Goal: Task Accomplishment & Management: Complete application form

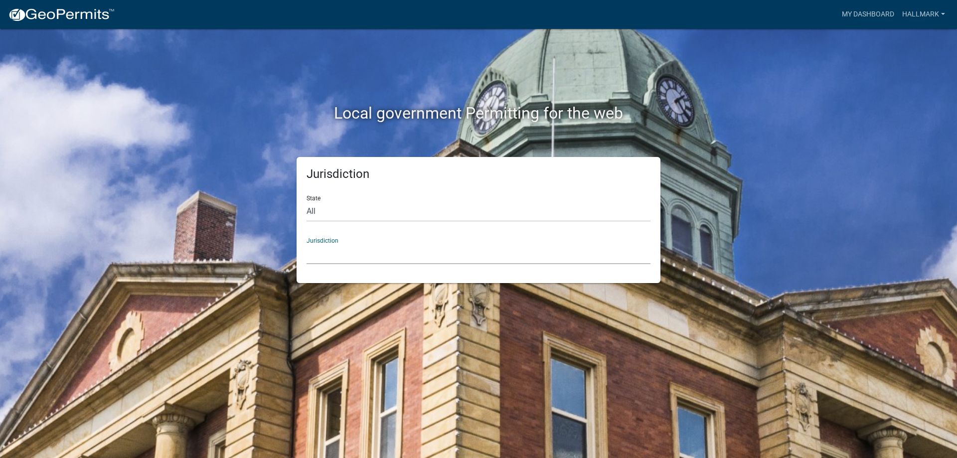
click at [350, 254] on select "[GEOGRAPHIC_DATA], [US_STATE] [GEOGRAPHIC_DATA], [US_STATE][PERSON_NAME][GEOGRA…" at bounding box center [478, 254] width 344 height 20
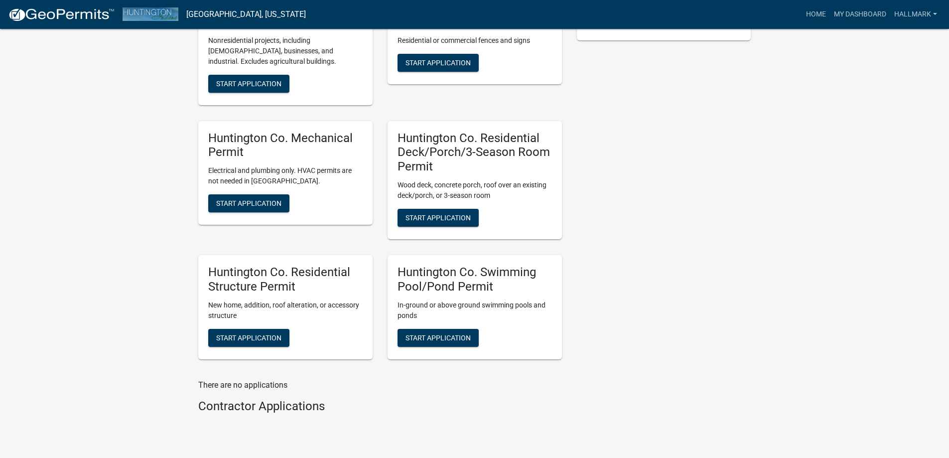
scroll to position [336, 0]
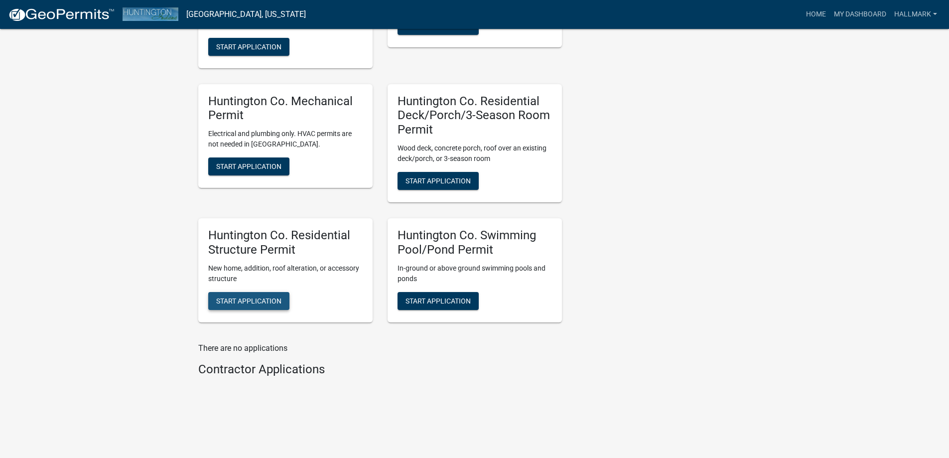
click at [257, 299] on span "Start Application" at bounding box center [248, 301] width 65 height 8
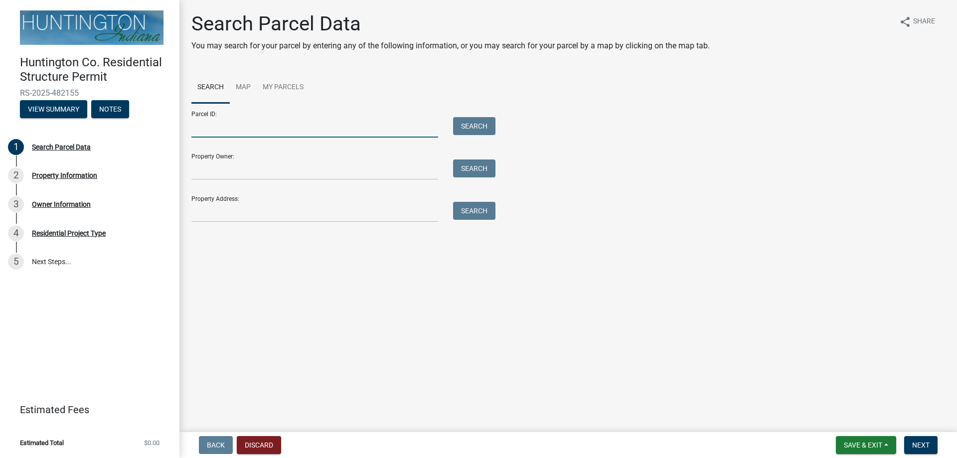
click at [218, 129] on input "Parcel ID:" at bounding box center [314, 127] width 247 height 20
type input "35-01-15-300-060.300-006"
click at [475, 126] on button "Search" at bounding box center [474, 126] width 42 height 18
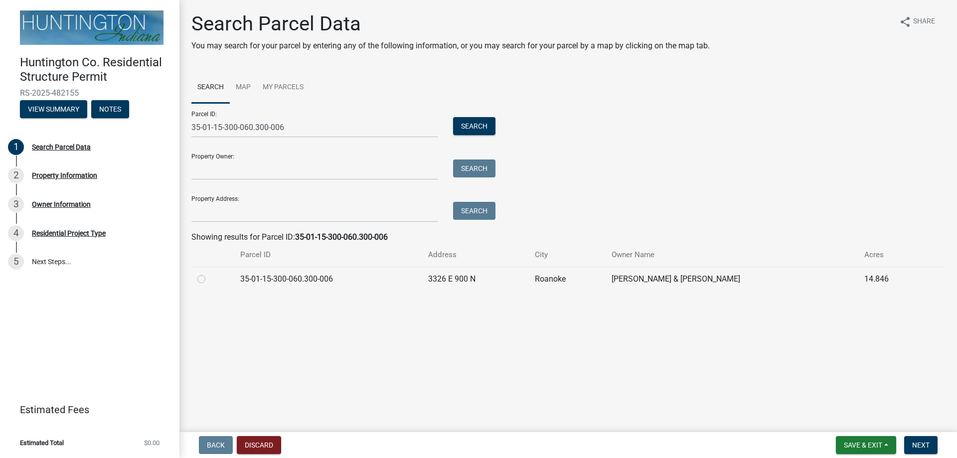
click at [209, 273] on label at bounding box center [209, 273] width 0 height 0
click at [209, 278] on input "radio" at bounding box center [212, 276] width 6 height 6
radio input "true"
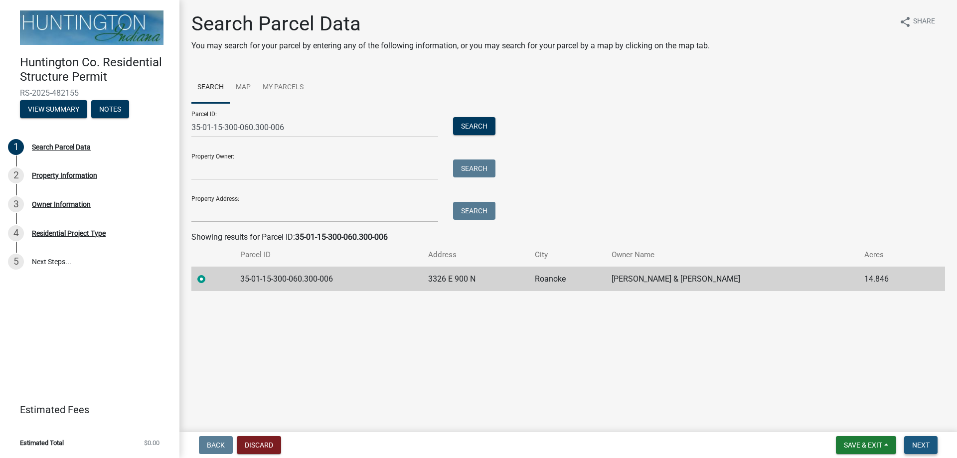
click at [924, 446] on span "Next" at bounding box center [920, 445] width 17 height 8
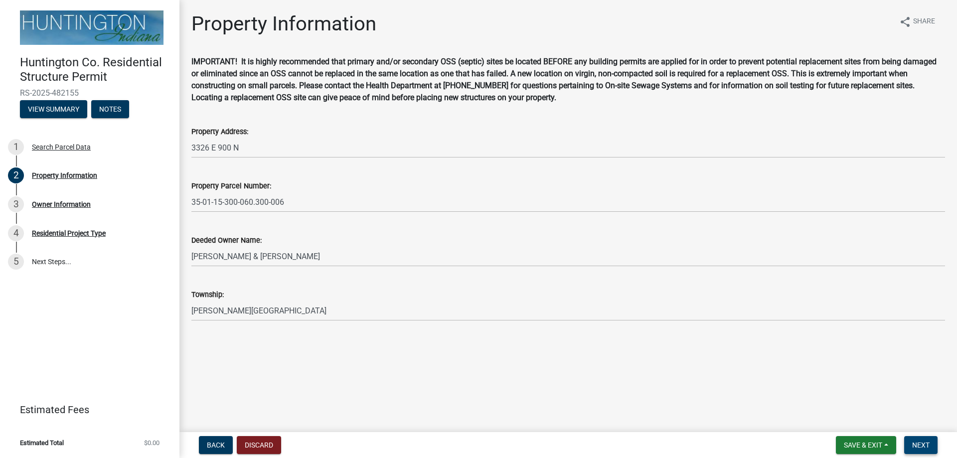
click at [916, 442] on span "Next" at bounding box center [920, 445] width 17 height 8
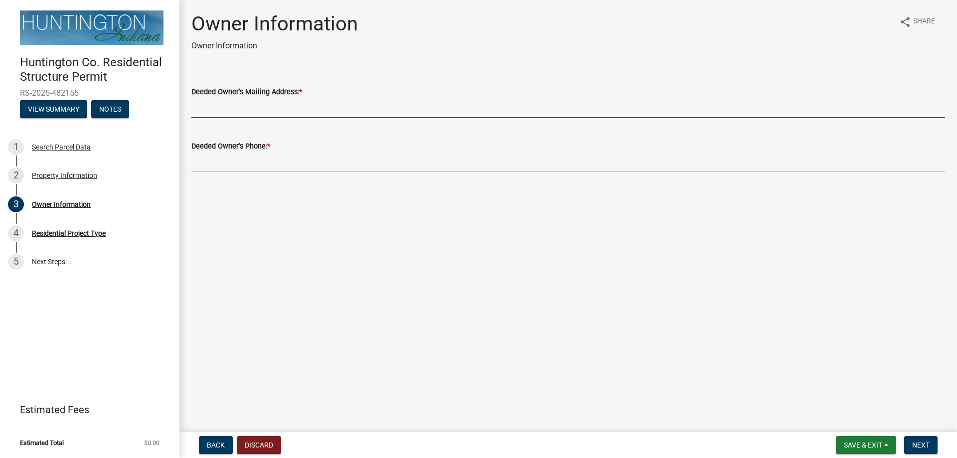
click at [219, 112] on input "Deeded Owner's Mailing Address: *" at bounding box center [568, 108] width 754 height 20
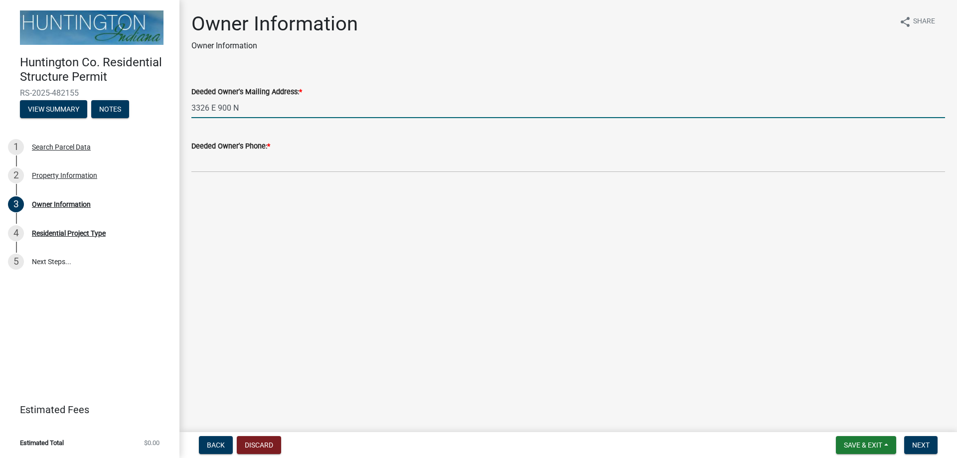
type input "3326 E 900 N"
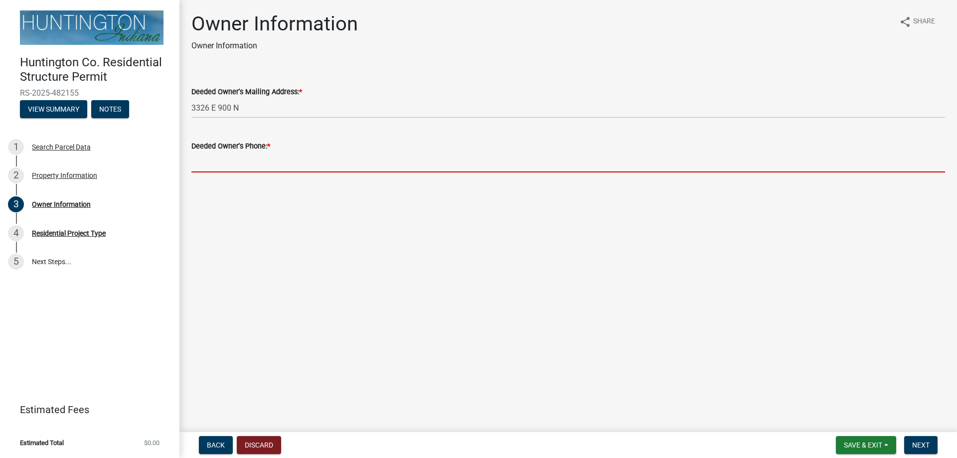
click at [214, 168] on input "Deeded Owner's Phone: *" at bounding box center [568, 162] width 754 height 20
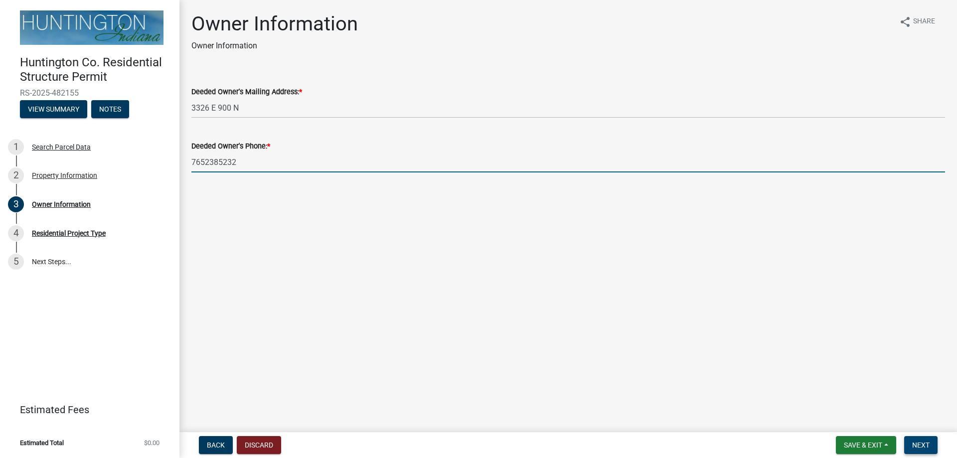
type input "7652385232"
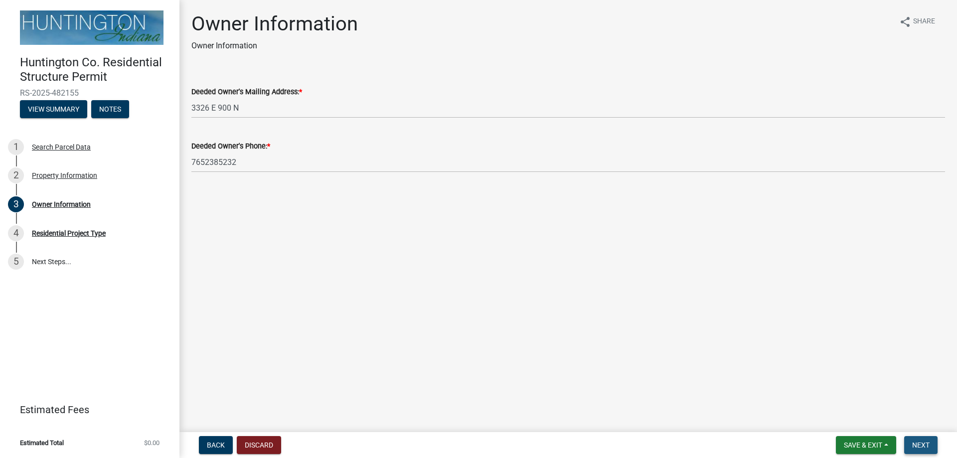
click at [924, 442] on span "Next" at bounding box center [920, 445] width 17 height 8
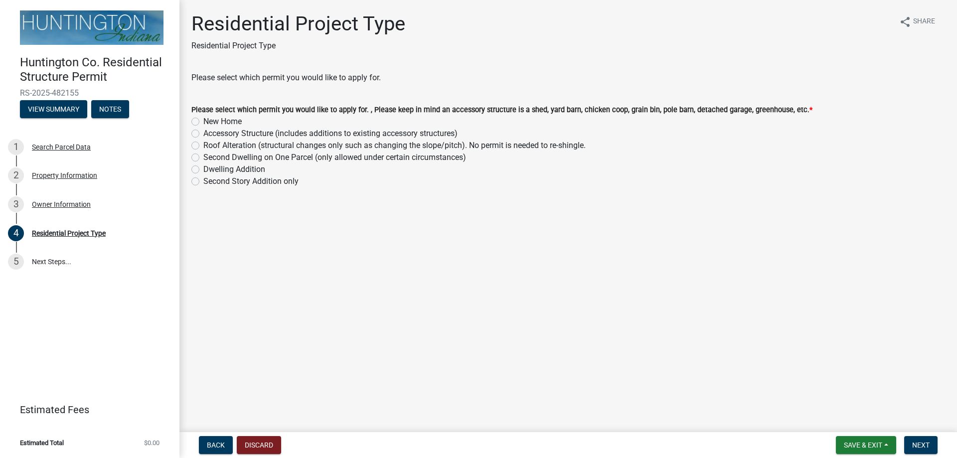
click at [203, 120] on label "New Home" at bounding box center [222, 122] width 38 height 12
click at [203, 120] on input "New Home" at bounding box center [206, 119] width 6 height 6
radio input "true"
click at [919, 442] on span "Next" at bounding box center [920, 445] width 17 height 8
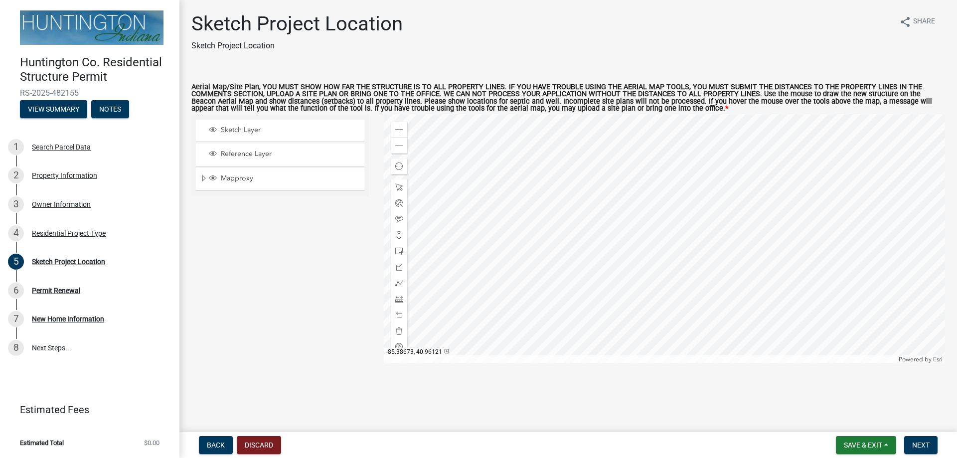
click at [705, 271] on div at bounding box center [665, 238] width 562 height 249
click at [920, 443] on span "Next" at bounding box center [920, 445] width 17 height 8
click at [932, 413] on main "Sketch Project Location Sketch Project Location share Share Aerial Map/Site Pla…" at bounding box center [567, 214] width 777 height 428
click at [685, 271] on div at bounding box center [665, 238] width 562 height 249
click at [627, 320] on div at bounding box center [665, 238] width 562 height 249
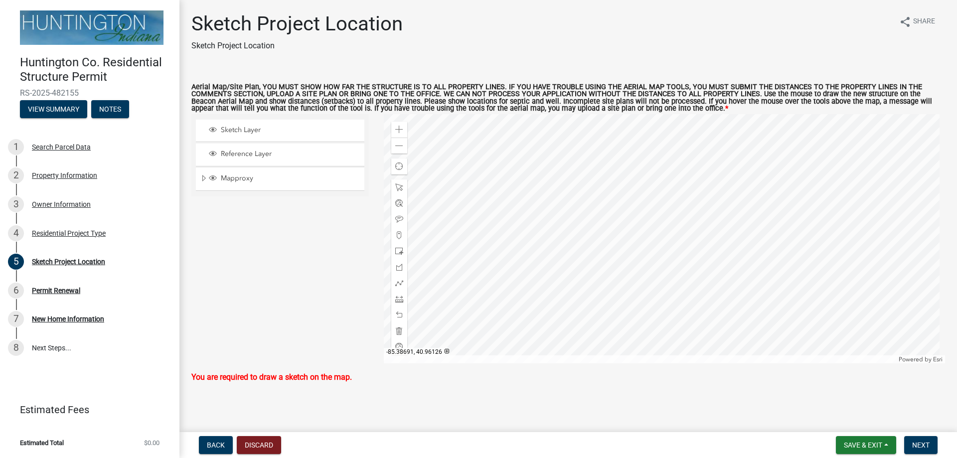
click at [691, 254] on div "Zoom in Zoom out Find my location Powered by Esri" at bounding box center [665, 238] width 562 height 249
click at [397, 251] on span at bounding box center [399, 251] width 8 height 8
click at [693, 249] on div "Zoom in Zoom out Find my location Powered by Esri" at bounding box center [665, 238] width 562 height 249
drag, startPoint x: 397, startPoint y: 251, endPoint x: 441, endPoint y: 250, distance: 43.4
click at [693, 249] on div at bounding box center [665, 238] width 562 height 249
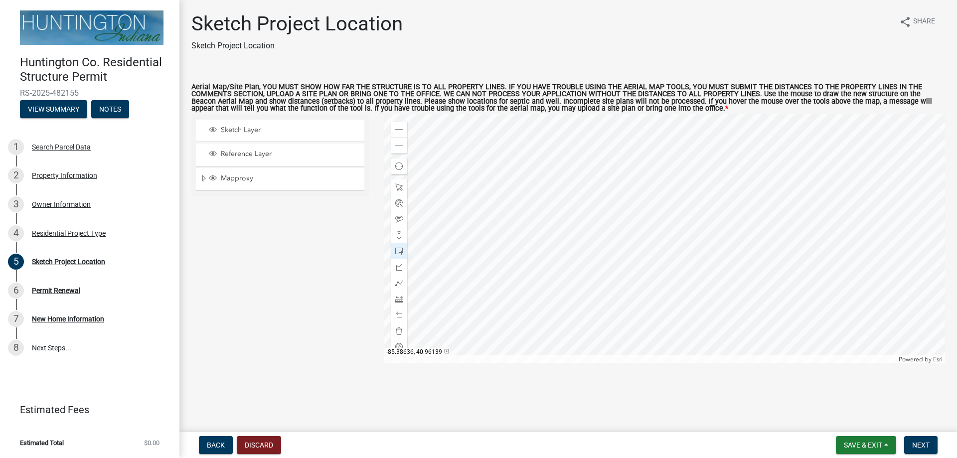
click at [720, 247] on div at bounding box center [665, 238] width 562 height 249
click at [399, 331] on span at bounding box center [399, 331] width 8 height 8
click at [679, 254] on div "Zoom in Zoom out Find my location Powered by Esri" at bounding box center [665, 238] width 562 height 249
click at [399, 250] on span at bounding box center [399, 251] width 8 height 8
click at [695, 251] on div "Zoom in Zoom out Find my location Powered by Esri" at bounding box center [665, 238] width 562 height 249
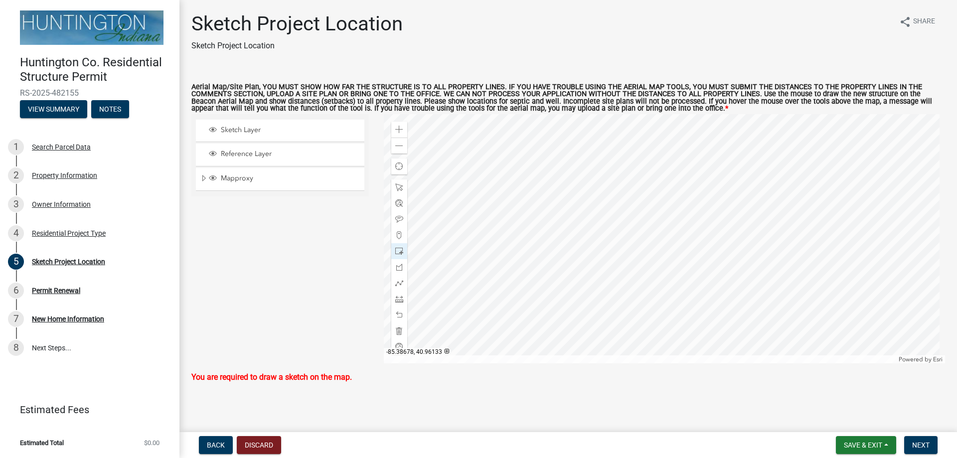
drag, startPoint x: 400, startPoint y: 250, endPoint x: 412, endPoint y: 246, distance: 12.8
click at [695, 251] on div at bounding box center [665, 238] width 562 height 249
click at [709, 244] on div at bounding box center [665, 238] width 562 height 249
click at [711, 254] on div at bounding box center [665, 238] width 562 height 249
click at [711, 251] on div at bounding box center [665, 238] width 562 height 249
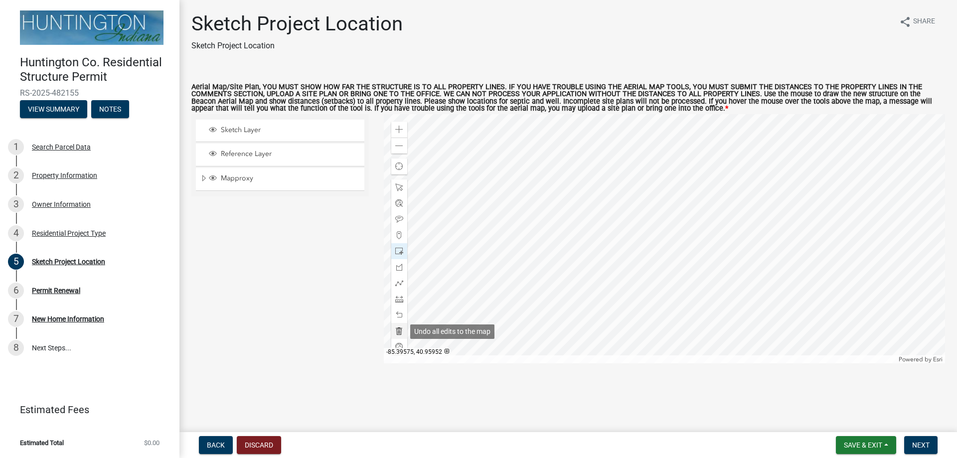
click at [400, 331] on span at bounding box center [399, 331] width 8 height 8
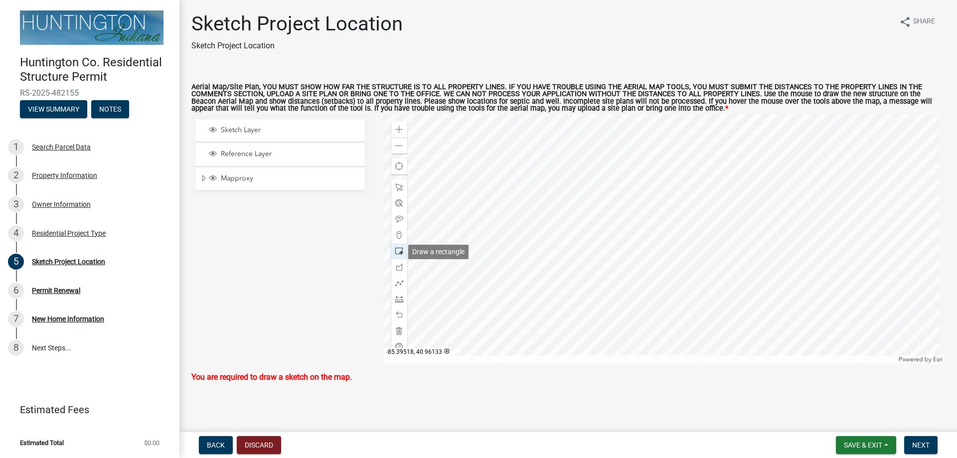
click at [398, 250] on span at bounding box center [399, 251] width 8 height 8
click at [693, 250] on div "Zoom in Zoom out Find my location Powered by Esri" at bounding box center [665, 238] width 562 height 249
drag, startPoint x: 398, startPoint y: 250, endPoint x: 409, endPoint y: 246, distance: 11.7
click at [695, 256] on div at bounding box center [665, 238] width 562 height 249
click at [697, 254] on div at bounding box center [665, 238] width 562 height 249
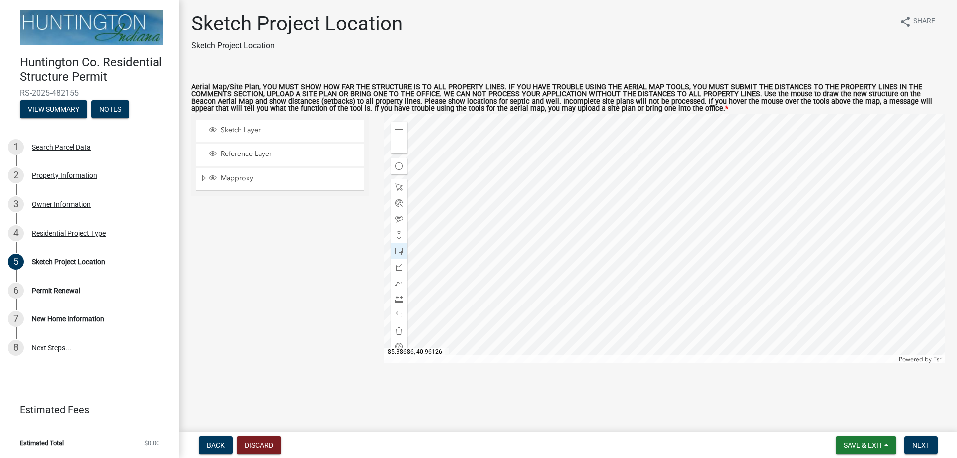
click at [697, 254] on div at bounding box center [665, 238] width 562 height 249
click at [697, 260] on div at bounding box center [665, 238] width 562 height 249
click at [708, 264] on div at bounding box center [665, 238] width 562 height 249
click at [400, 332] on span at bounding box center [399, 331] width 8 height 8
drag, startPoint x: 400, startPoint y: 249, endPoint x: 393, endPoint y: 251, distance: 7.3
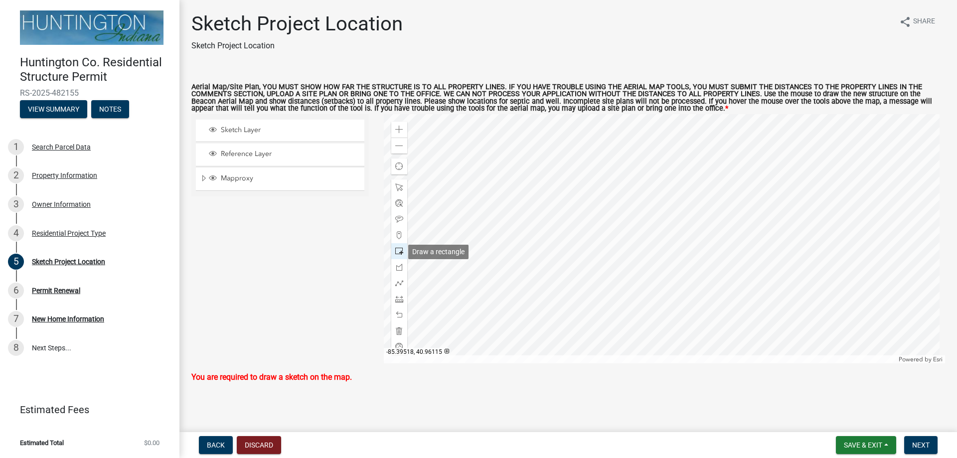
click at [392, 252] on div at bounding box center [399, 251] width 16 height 16
click at [395, 251] on span at bounding box center [399, 251] width 8 height 8
click at [693, 257] on div "Zoom in Zoom out Find my location Powered by Esri" at bounding box center [665, 238] width 562 height 249
drag, startPoint x: 394, startPoint y: 251, endPoint x: 466, endPoint y: 249, distance: 72.8
click at [693, 257] on div at bounding box center [665, 238] width 562 height 249
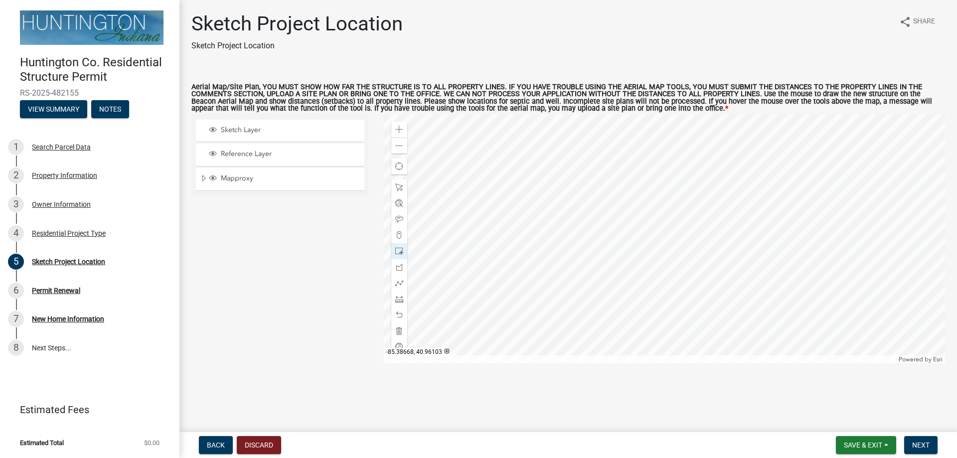
click at [704, 265] on div at bounding box center [665, 238] width 562 height 249
click at [401, 328] on span at bounding box center [399, 331] width 8 height 8
click at [396, 247] on div at bounding box center [399, 251] width 16 height 16
click at [701, 258] on div "Zoom in Zoom out Find my location Powered by Esri" at bounding box center [665, 238] width 562 height 249
drag, startPoint x: 398, startPoint y: 252, endPoint x: 687, endPoint y: 247, distance: 288.6
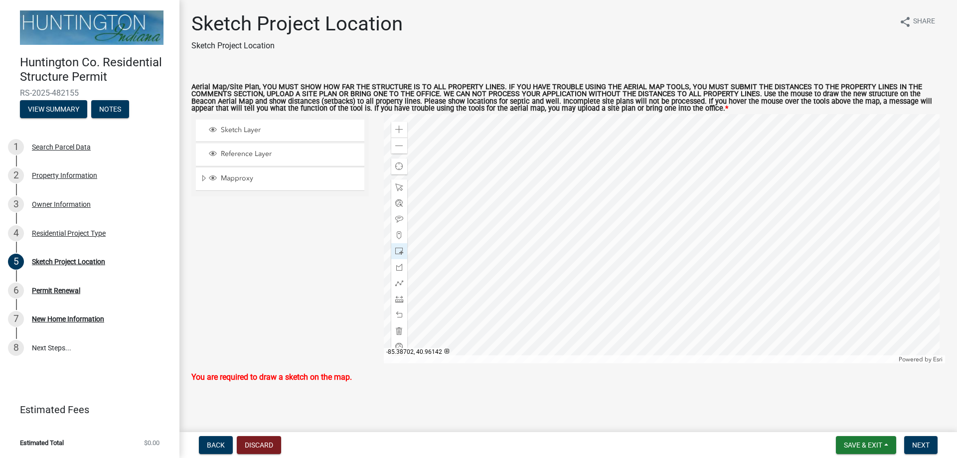
click at [687, 247] on div at bounding box center [665, 238] width 562 height 249
drag, startPoint x: 917, startPoint y: 442, endPoint x: 906, endPoint y: 412, distance: 31.8
click at [918, 441] on span "Next" at bounding box center [920, 445] width 17 height 8
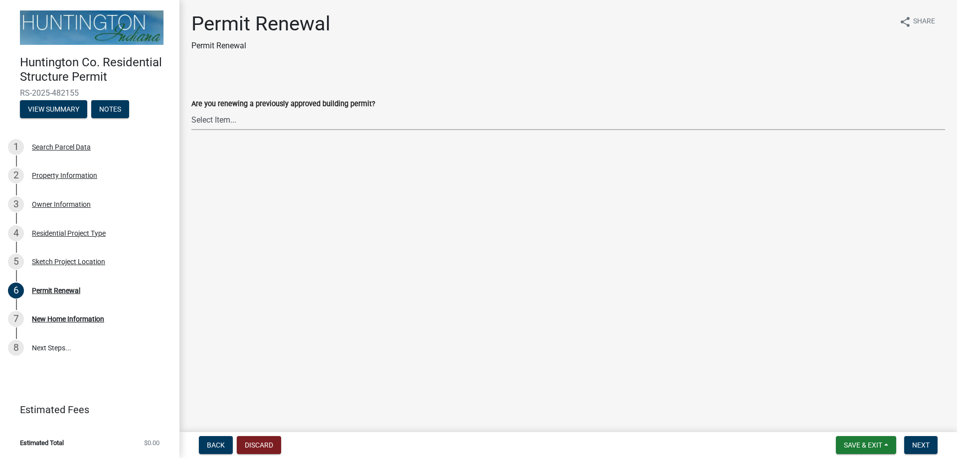
click at [226, 121] on select "Select Item... Yes No" at bounding box center [568, 120] width 754 height 20
click at [191, 110] on select "Select Item... Yes No" at bounding box center [568, 120] width 754 height 20
select select "7022fa2c-6c9f-4a5e-8d19-47b221a2a07d"
click at [916, 441] on span "Next" at bounding box center [920, 445] width 17 height 8
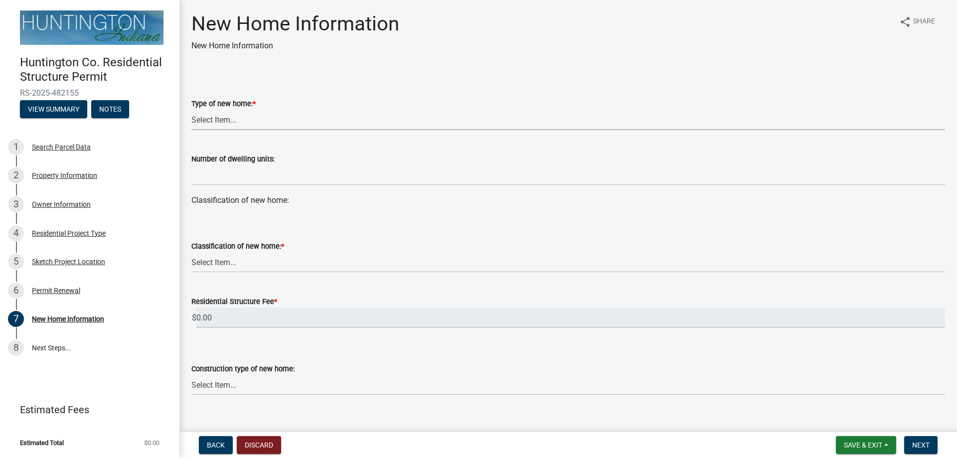
click at [249, 118] on select "Select Item... single-family dwelling two-family dwelling multi-family dwelling" at bounding box center [568, 120] width 754 height 20
click at [191, 110] on select "Select Item... single-family dwelling two-family dwelling multi-family dwelling" at bounding box center [568, 120] width 754 height 20
select select "a50e9ddb-1b16-496f-b25c-a9ac2ddf3e7c"
click at [265, 161] on label "Number of dwelling units:" at bounding box center [232, 159] width 83 height 7
click at [266, 160] on label "Number of dwelling units:" at bounding box center [232, 159] width 83 height 7
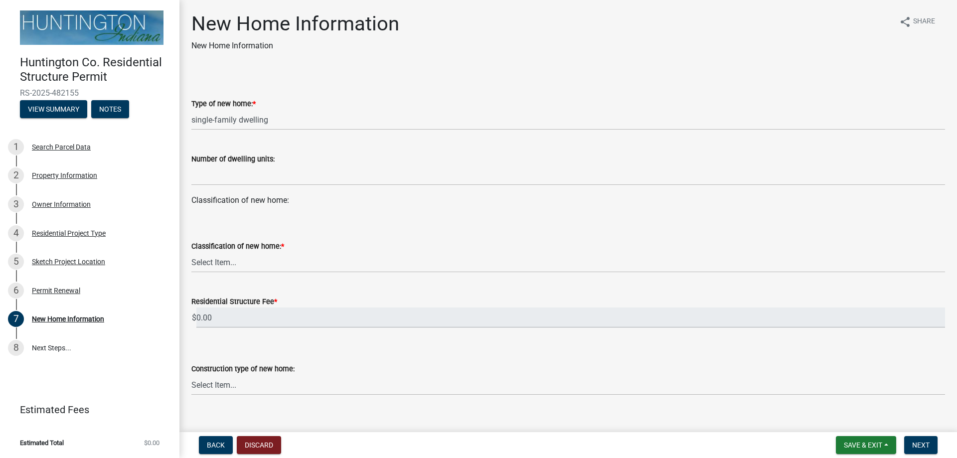
click at [269, 157] on label "Number of dwelling units:" at bounding box center [232, 159] width 83 height 7
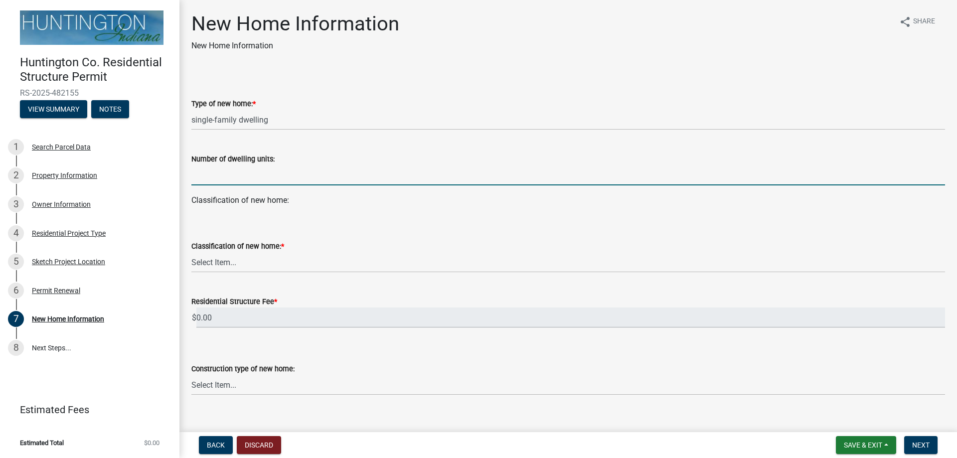
click at [247, 182] on input "text" at bounding box center [568, 175] width 754 height 20
type input "1"
click at [235, 204] on div "Classification of new home:" at bounding box center [568, 200] width 754 height 12
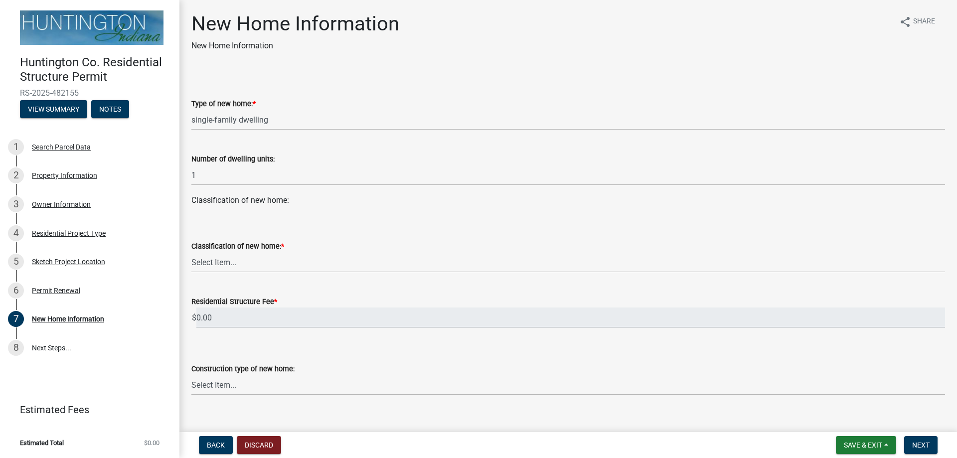
click at [244, 244] on label "Classification of new home: *" at bounding box center [237, 246] width 93 height 7
click at [244, 252] on select "Select Item... stick-built modular manufactured" at bounding box center [568, 262] width 754 height 20
click at [226, 263] on select "Select Item... stick-built modular manufactured" at bounding box center [568, 262] width 754 height 20
click at [191, 252] on select "Select Item... stick-built modular manufactured" at bounding box center [568, 262] width 754 height 20
select select "534643a5-49eb-4eef-b055-3574304c1da7"
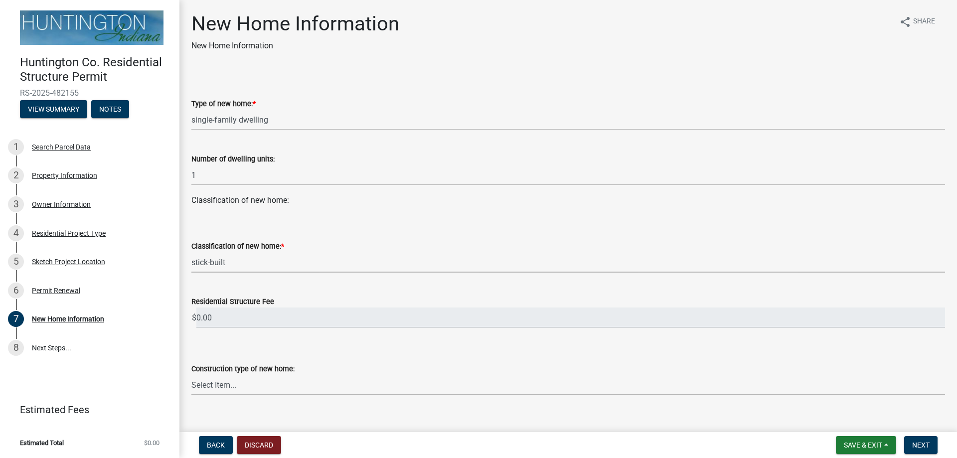
click at [246, 300] on label "Residential Structure Fee" at bounding box center [232, 302] width 83 height 7
click at [246, 307] on input "0.00" at bounding box center [570, 317] width 749 height 20
click at [229, 386] on select "Select Item... Wood frame Steel Masonry Pole" at bounding box center [568, 385] width 754 height 20
click at [191, 375] on select "Select Item... Wood frame Steel Masonry Pole" at bounding box center [568, 385] width 754 height 20
select select "7ac50c75-bd19-4200-a472-7ff7759bf044"
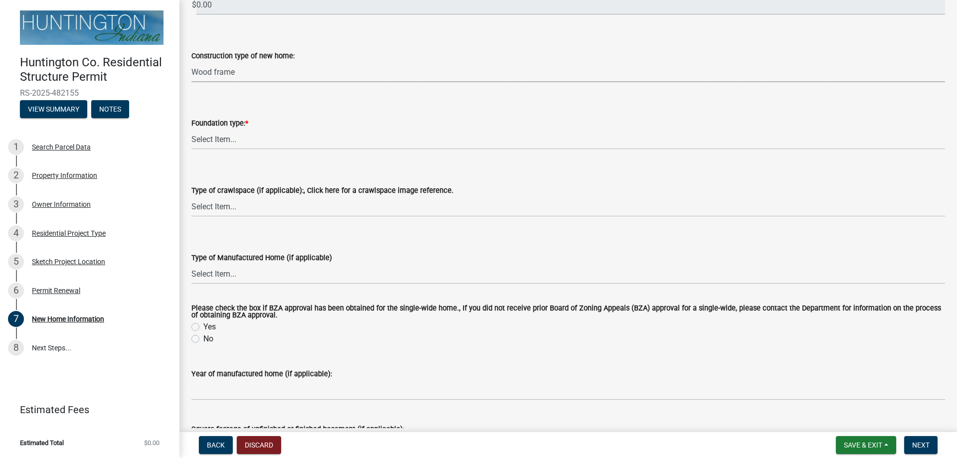
scroll to position [299, 0]
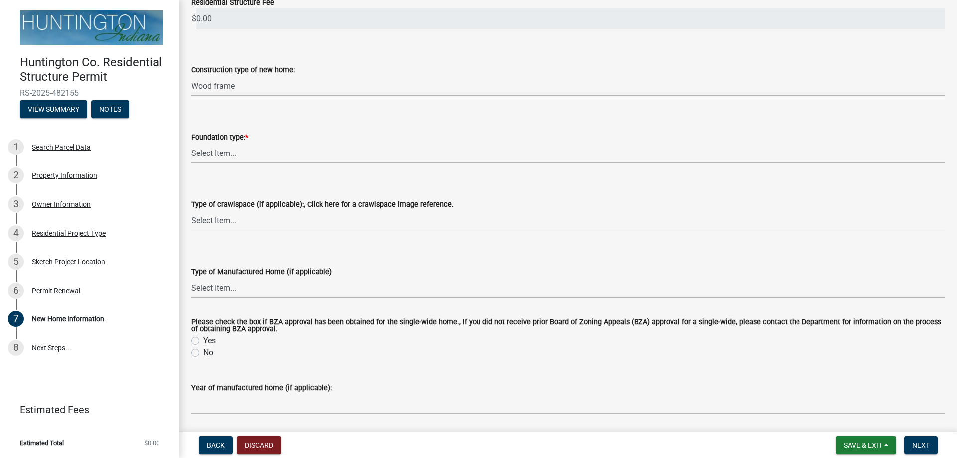
click at [215, 153] on select "Select Item... Slab on grade: The minimum requirement is a 3.5" thick slab with…" at bounding box center [568, 153] width 754 height 20
click at [191, 143] on select "Select Item... Slab on grade: The minimum requirement is a 3.5" thick slab with…" at bounding box center [568, 153] width 754 height 20
select select "a2da5d02-14d7-41a9-87b6-3865d3a41ac6"
click at [228, 221] on select "Select Item... Vented Non-vented-humidifier no openings Conditioned Under-floor…" at bounding box center [568, 220] width 754 height 20
click at [191, 210] on select "Select Item... Vented Non-vented-humidifier no openings Conditioned Under-floor…" at bounding box center [568, 220] width 754 height 20
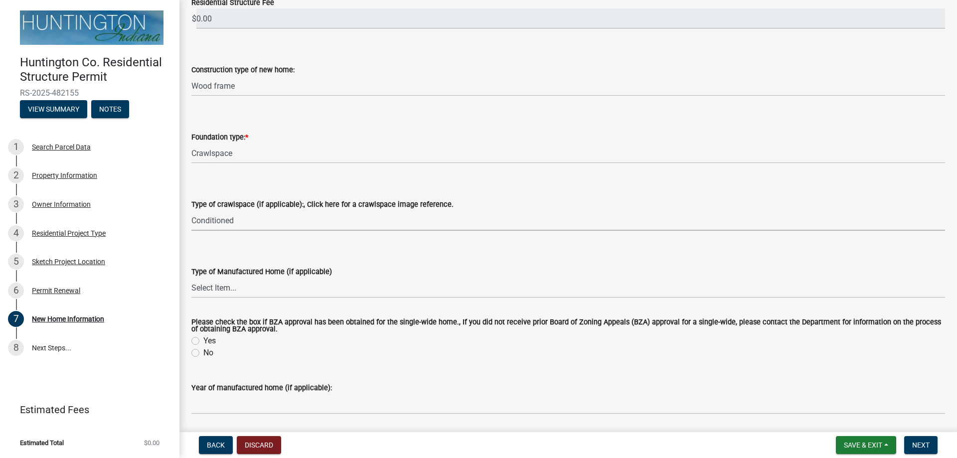
select select "6e572842-ee1c-4c6c-98cd-069a2feee7c2"
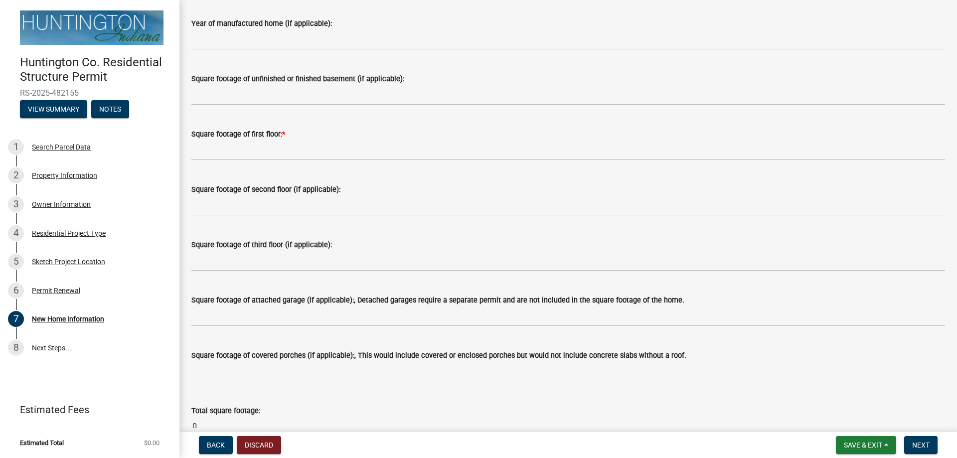
scroll to position [648, 0]
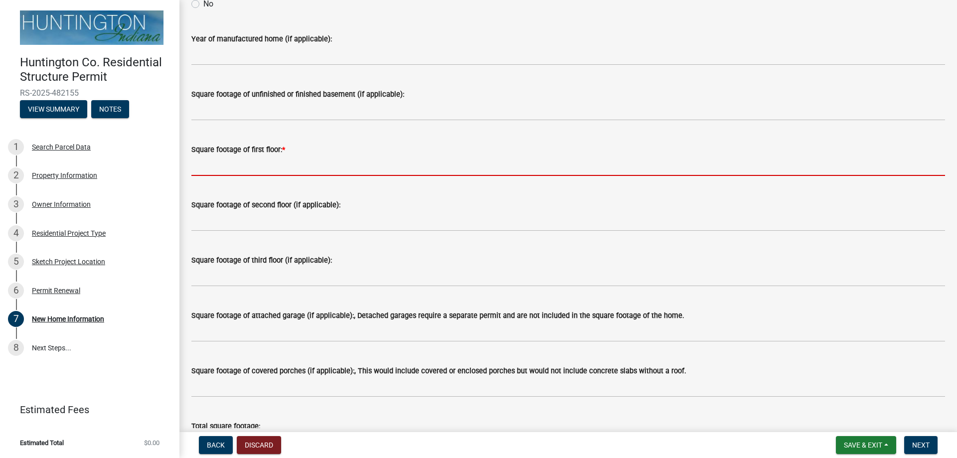
click at [247, 165] on input "text" at bounding box center [568, 165] width 754 height 20
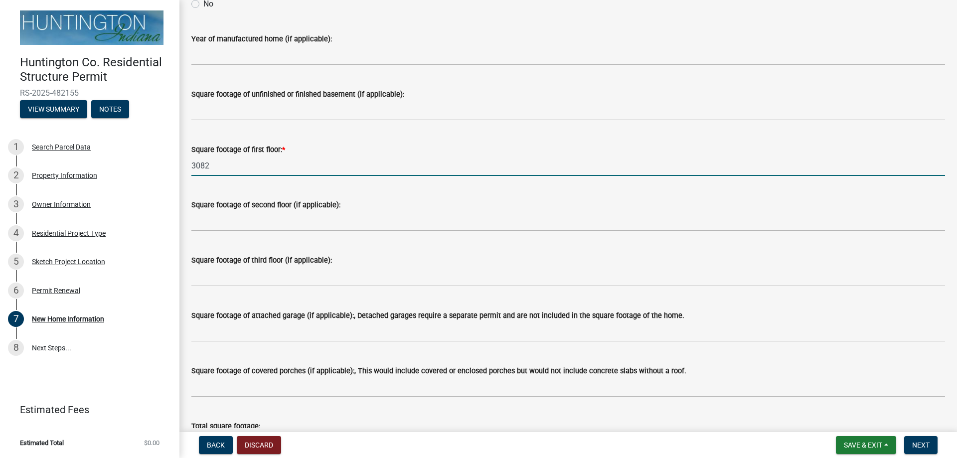
type input "3082"
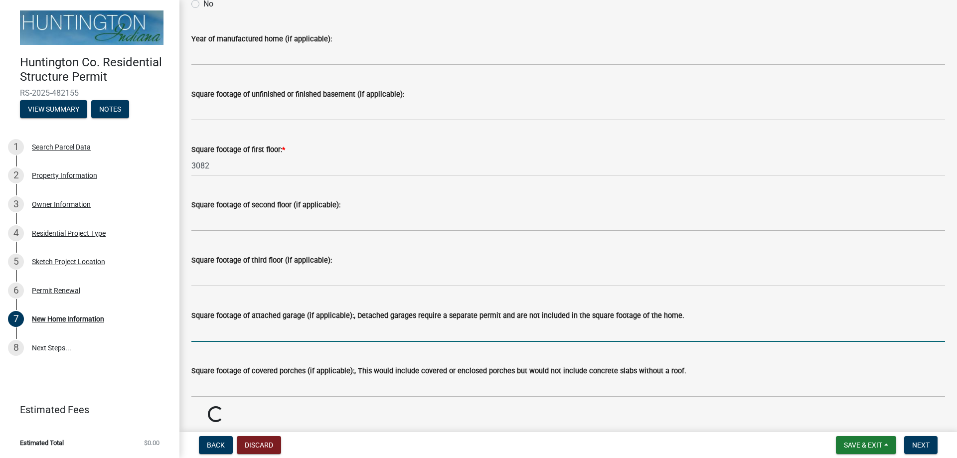
click at [310, 335] on input "text" at bounding box center [568, 331] width 754 height 20
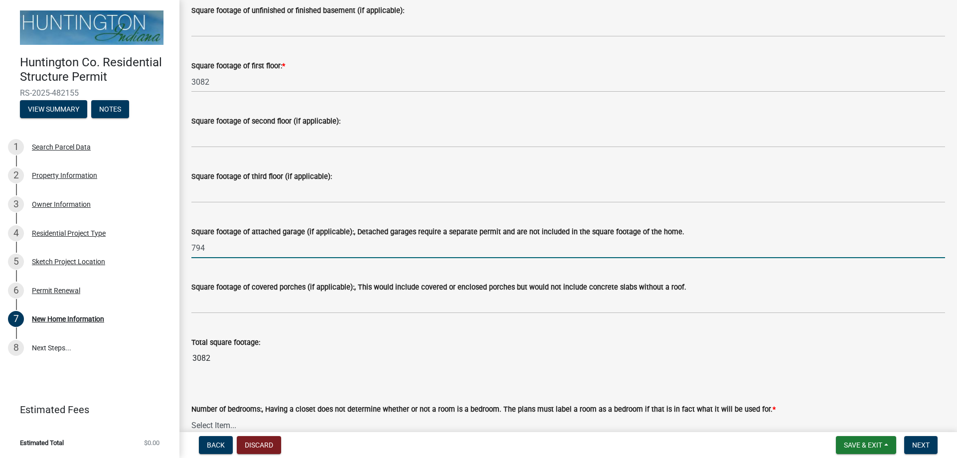
scroll to position [748, 0]
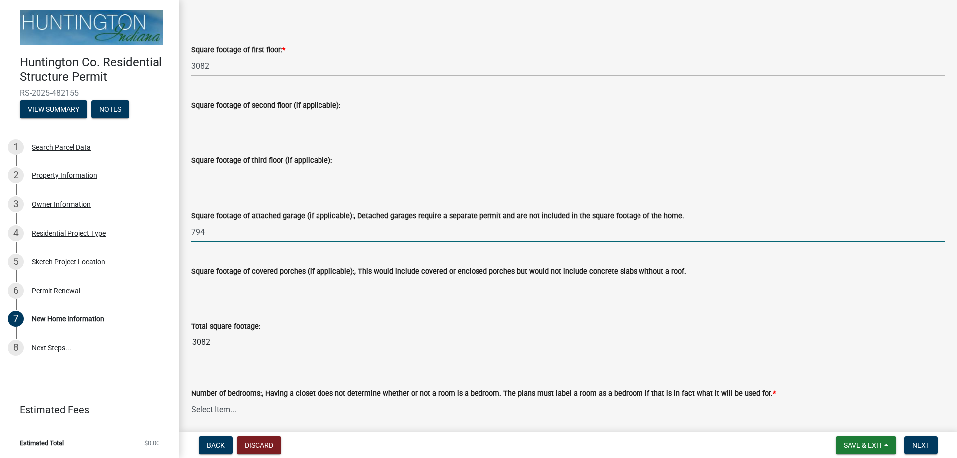
type input "794"
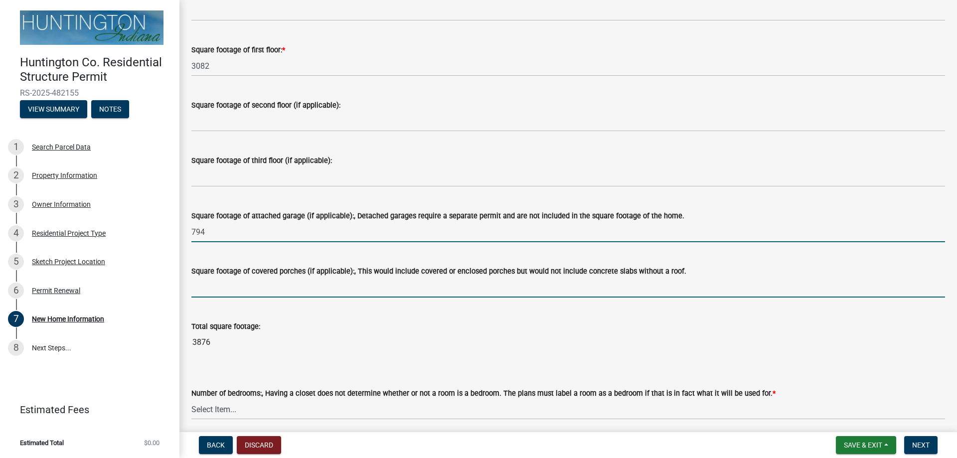
click at [248, 292] on input "text" at bounding box center [568, 287] width 754 height 20
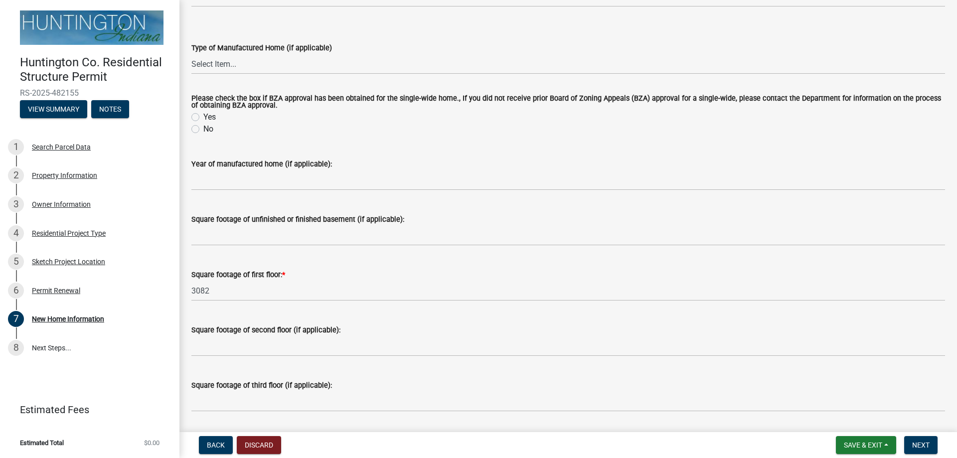
scroll to position [498, 0]
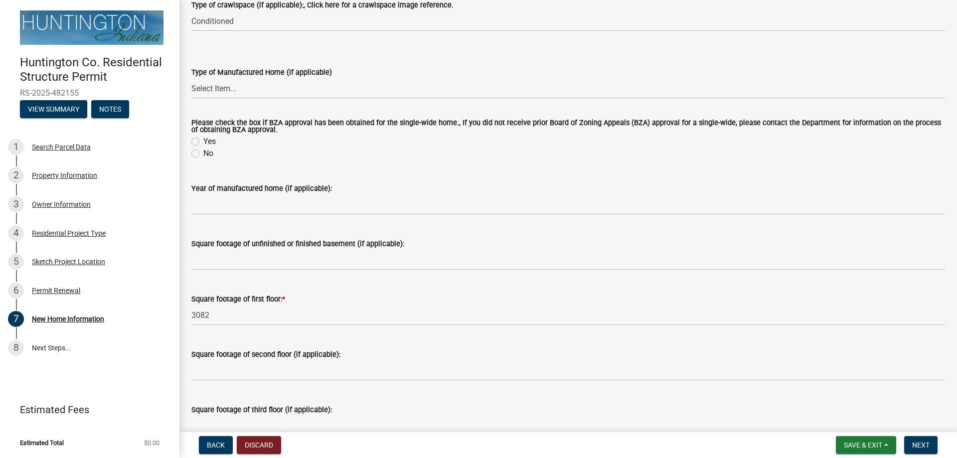
type input "288"
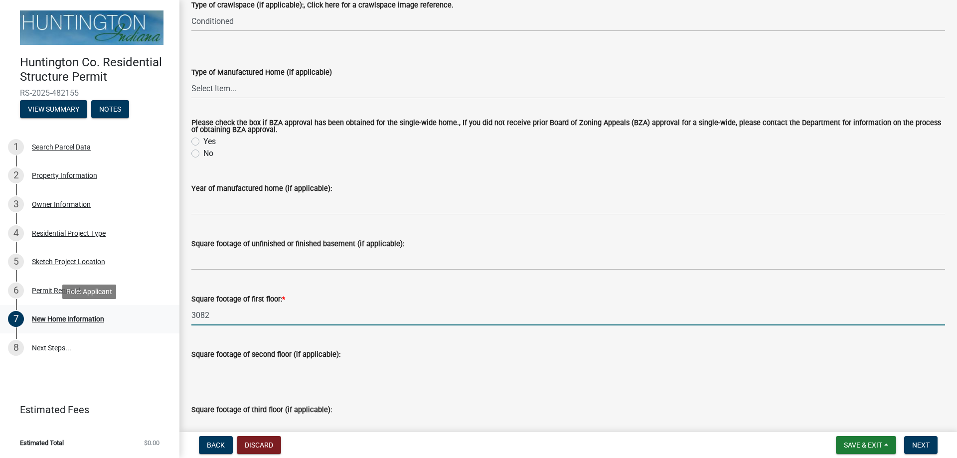
drag, startPoint x: 212, startPoint y: 317, endPoint x: 157, endPoint y: 315, distance: 54.8
click at [157, 315] on div "Huntington Co. Residential Structure Permit RS-2025-482155 View Summary Notes 1…" at bounding box center [478, 229] width 957 height 458
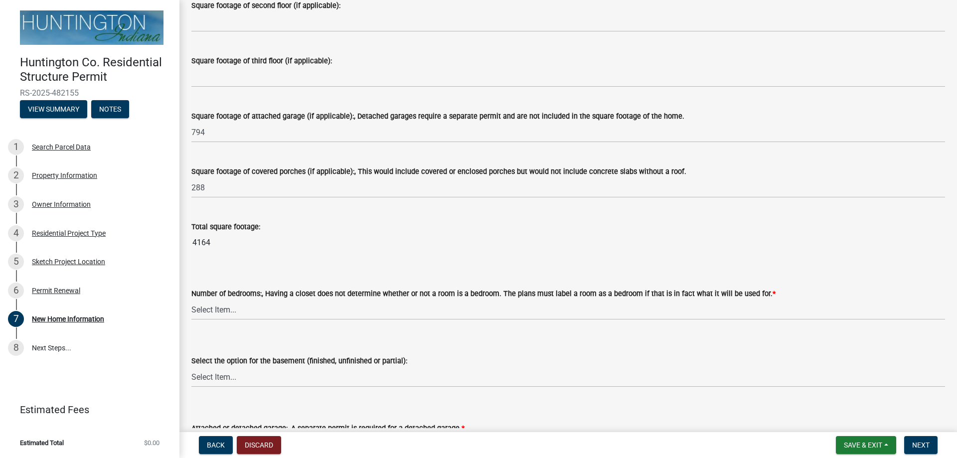
scroll to position [897, 0]
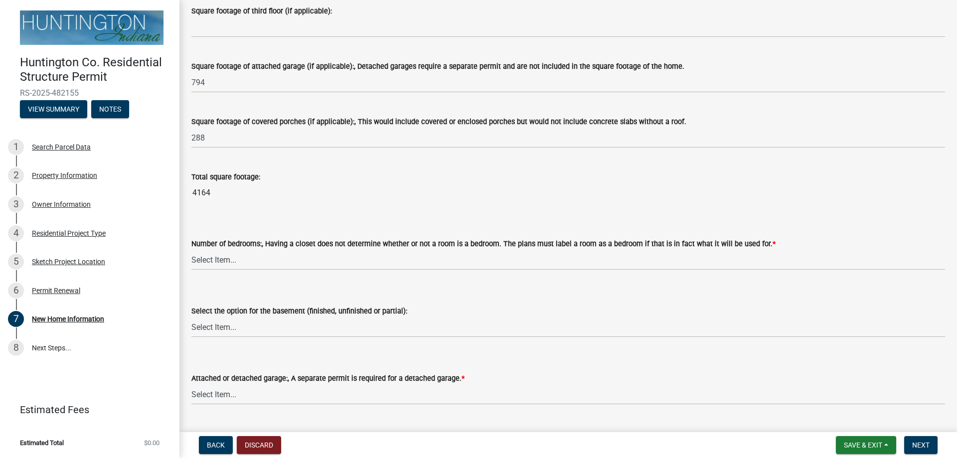
type input "2001"
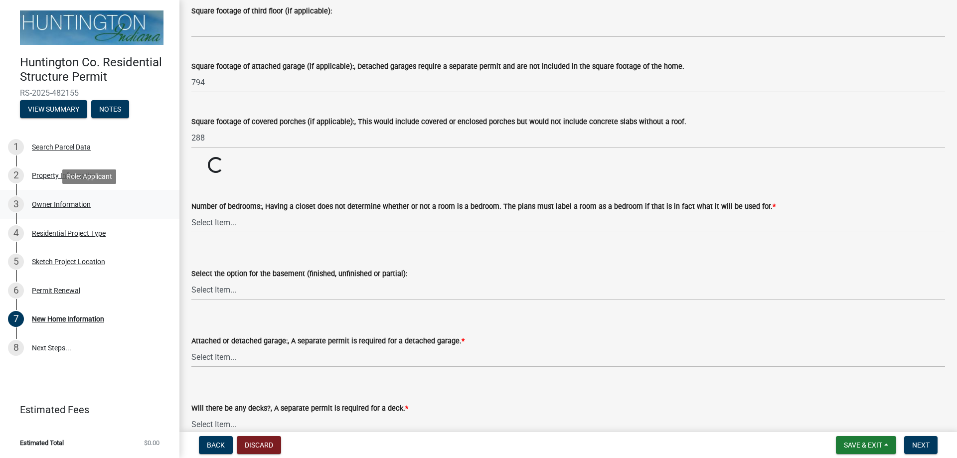
drag, startPoint x: 223, startPoint y: 193, endPoint x: 106, endPoint y: 199, distance: 117.3
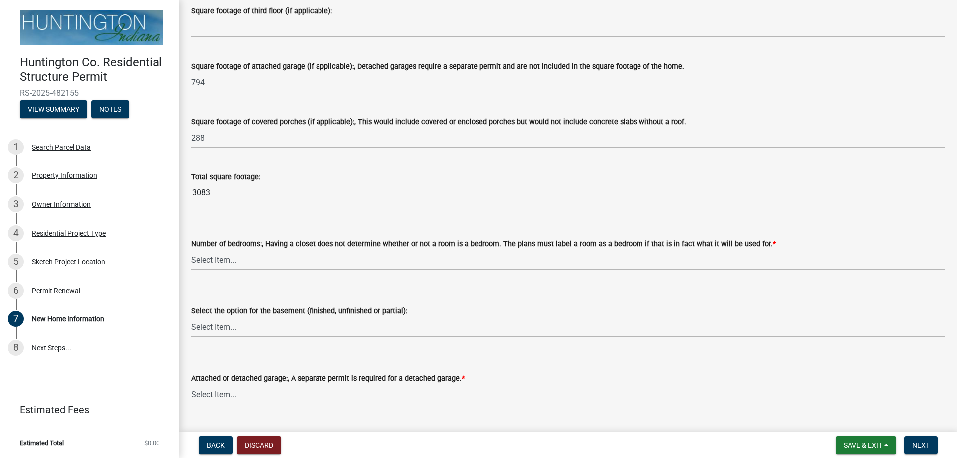
click at [239, 261] on select "Select Item... One Two Three Four Five Six or more" at bounding box center [568, 260] width 754 height 20
click at [191, 250] on select "Select Item... One Two Three Four Five Six or more" at bounding box center [568, 260] width 754 height 20
select select "49fa7b98-40b8-4bac-8f72-f60d248456ac"
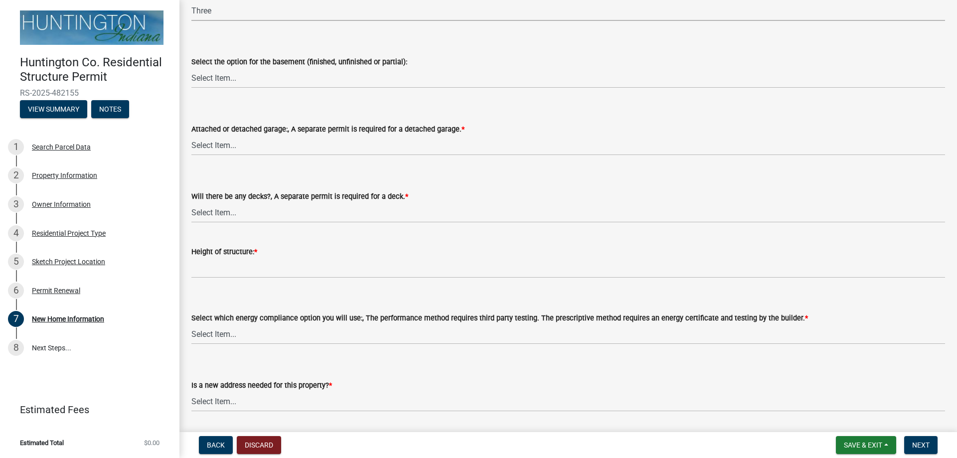
scroll to position [1178, 0]
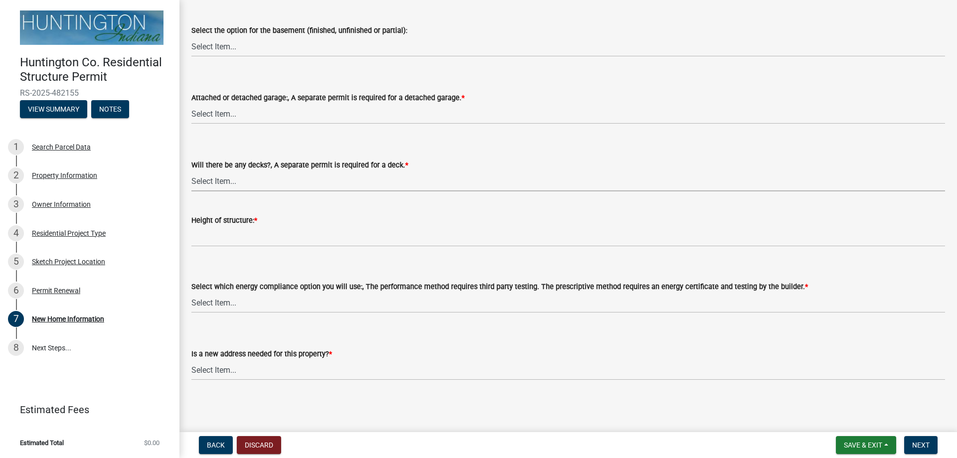
click at [224, 178] on select "Select Item... Yes No" at bounding box center [568, 181] width 754 height 20
click at [191, 171] on select "Select Item... Yes No" at bounding box center [568, 181] width 754 height 20
select select "0af2c62b-a54b-41df-9440-7e06c81f5ee1"
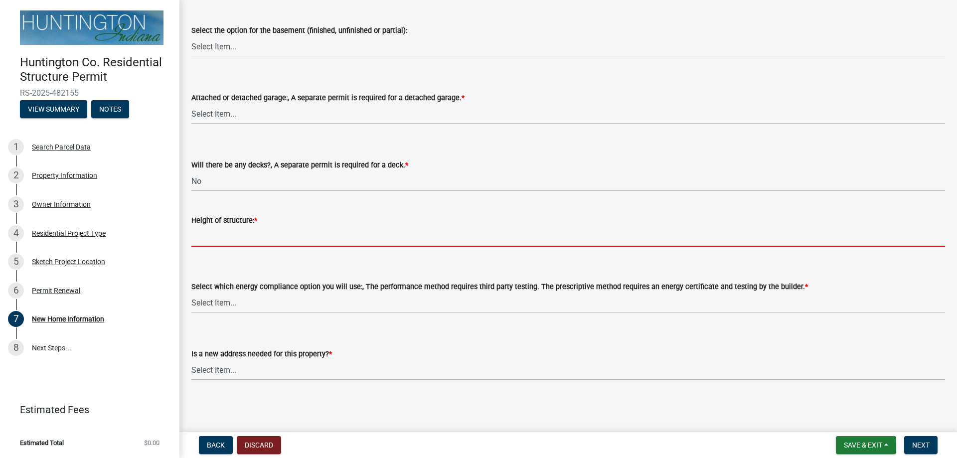
click at [273, 235] on input "Height of structure: *" at bounding box center [568, 236] width 754 height 20
click at [241, 368] on div "Is a new address needed for this property? * Select Item... Yes No" at bounding box center [568, 364] width 754 height 32
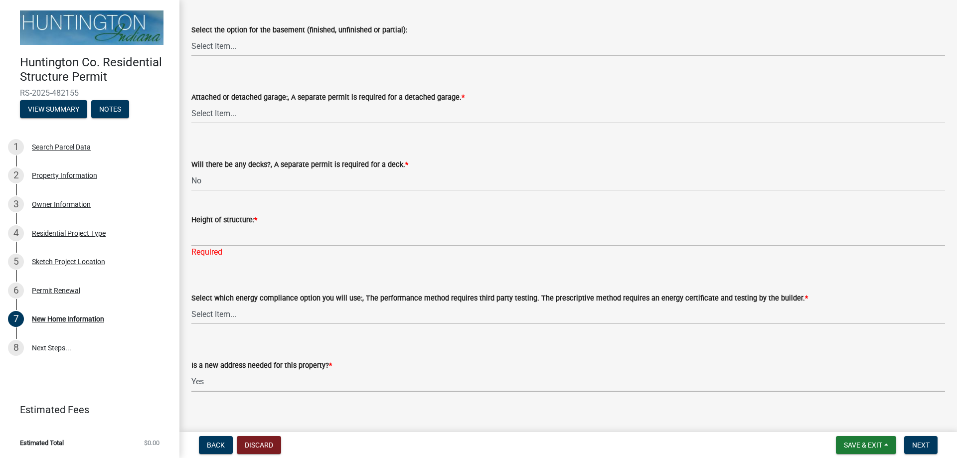
click at [191, 372] on select "Select Item... Yes No" at bounding box center [568, 381] width 754 height 20
select select "c6bca56a-65ef-4235-b2fa-5e9dc560a56e"
click at [234, 315] on select "Select Item... Performance method Prescriptive method Manufactured Home, not re…" at bounding box center [568, 314] width 754 height 20
click at [191, 305] on select "Select Item... Performance method Prescriptive method Manufactured Home, not re…" at bounding box center [568, 314] width 754 height 20
select select "646e68f8-cb8e-4a5e-b6dd-3f1cf63f7a97"
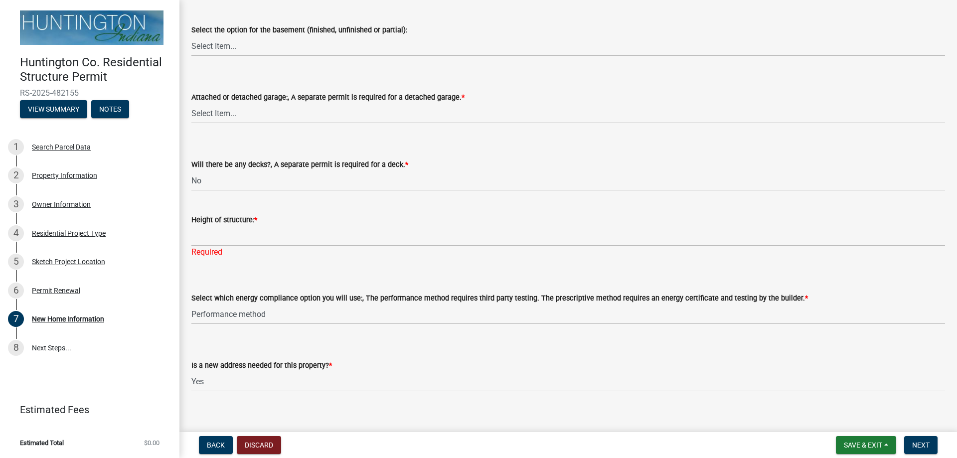
click at [223, 263] on wm-data-entity-input "Height of structure: * Required" at bounding box center [568, 233] width 754 height 66
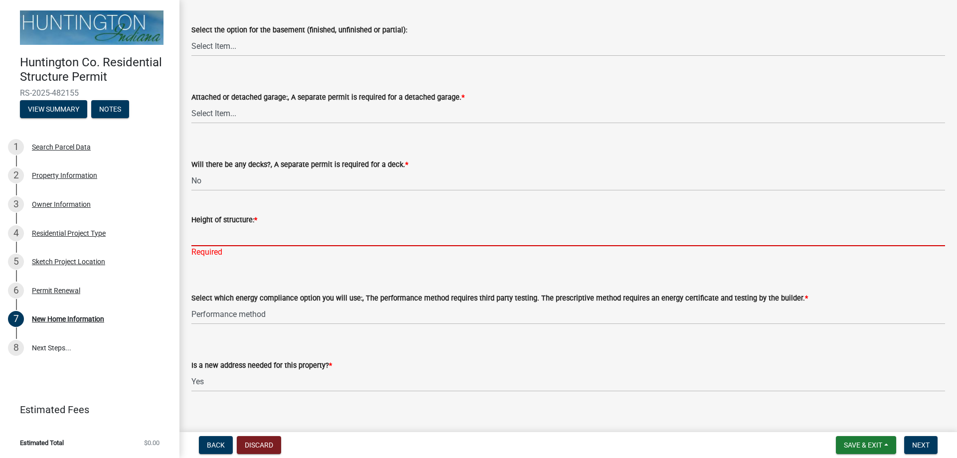
click at [271, 234] on input "Height of structure: *" at bounding box center [568, 236] width 754 height 20
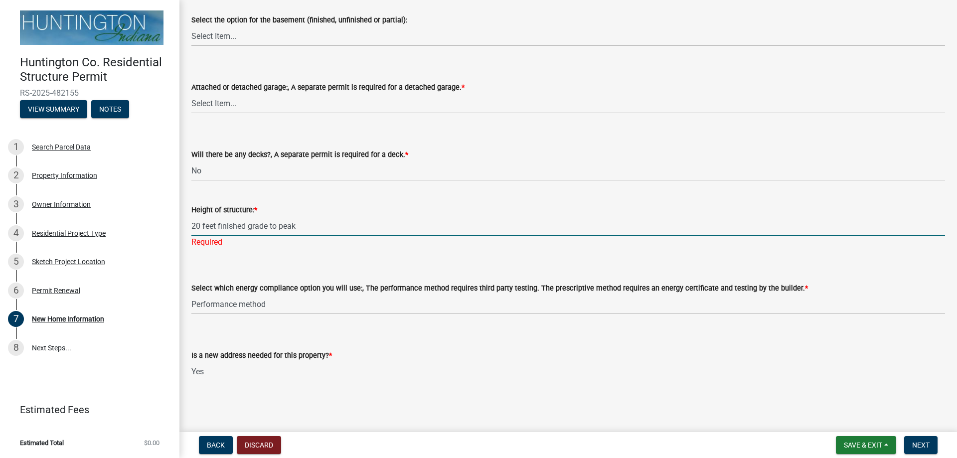
scroll to position [1190, 0]
type input "20 feet finished grade to peak"
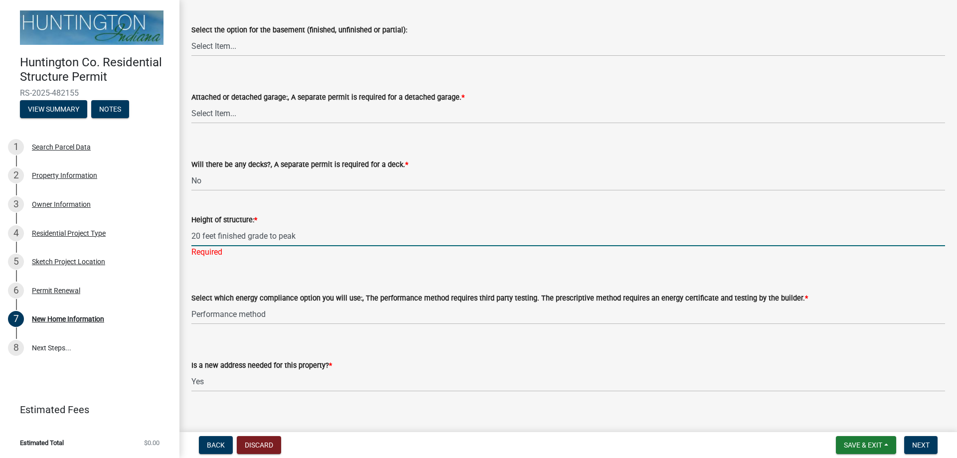
click at [489, 266] on div "Select which energy compliance option you will use:, The performance method req…" at bounding box center [568, 295] width 754 height 58
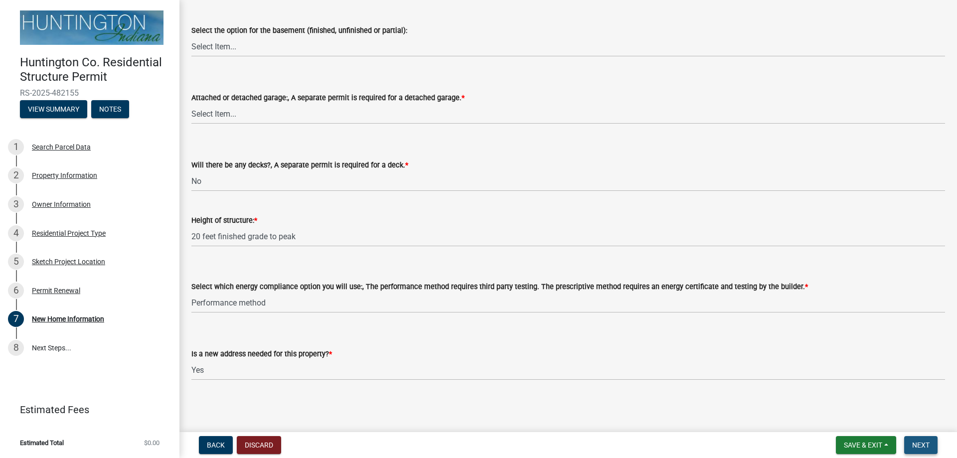
click at [917, 439] on button "Next" at bounding box center [920, 445] width 33 height 18
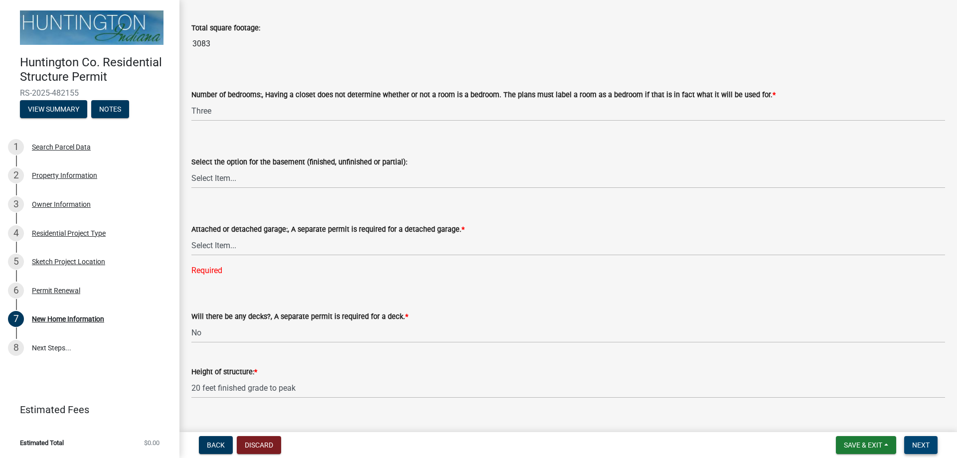
scroll to position [1041, 0]
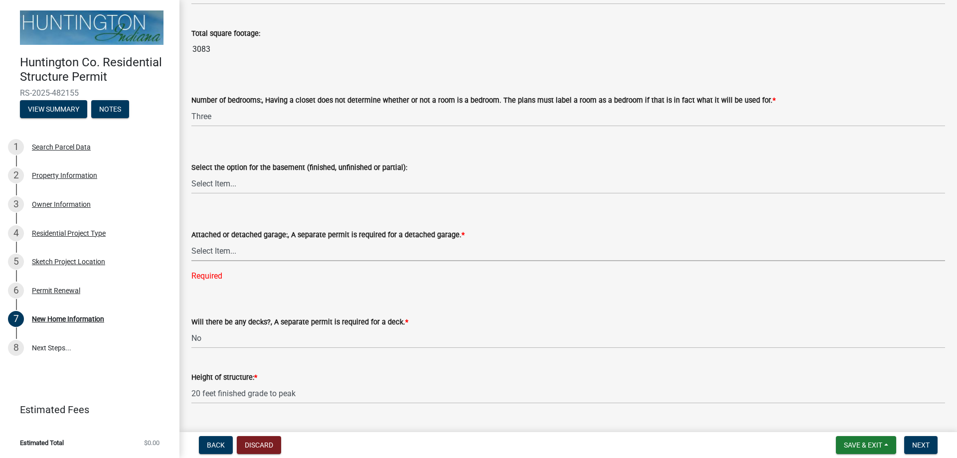
click at [225, 250] on select "Select Item... Attached garage Detached garage No garage" at bounding box center [568, 251] width 754 height 20
click at [191, 241] on select "Select Item... Attached garage Detached garage No garage" at bounding box center [568, 251] width 754 height 20
select select "d2a8bd4c-a097-4bce-9a5a-ff12fb5849af"
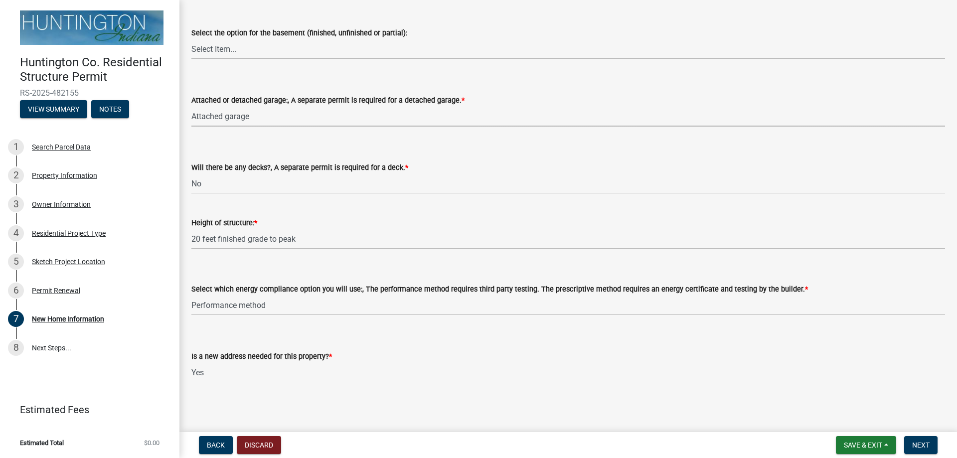
scroll to position [1178, 0]
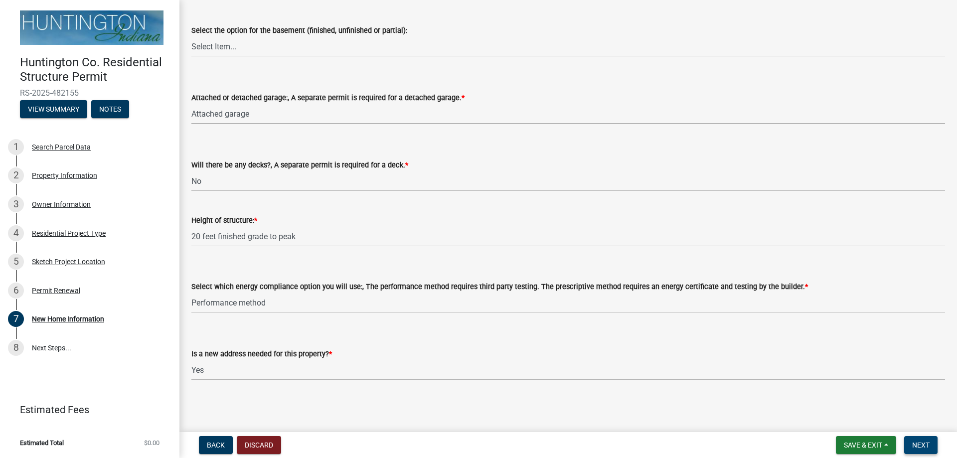
click at [920, 444] on span "Next" at bounding box center [920, 445] width 17 height 8
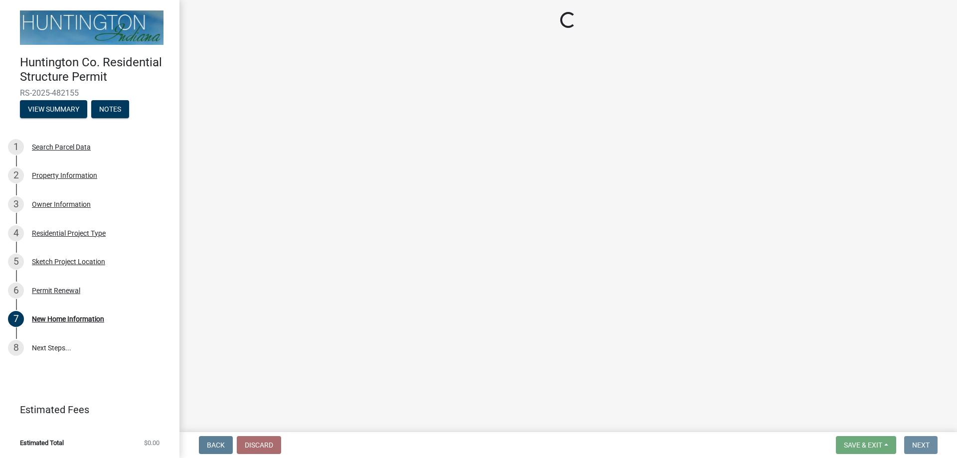
scroll to position [0, 0]
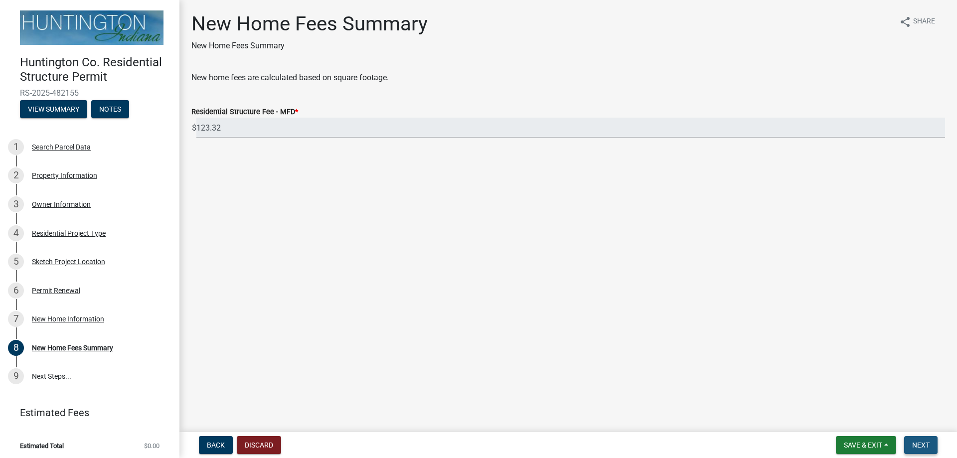
click at [929, 446] on span "Next" at bounding box center [920, 445] width 17 height 8
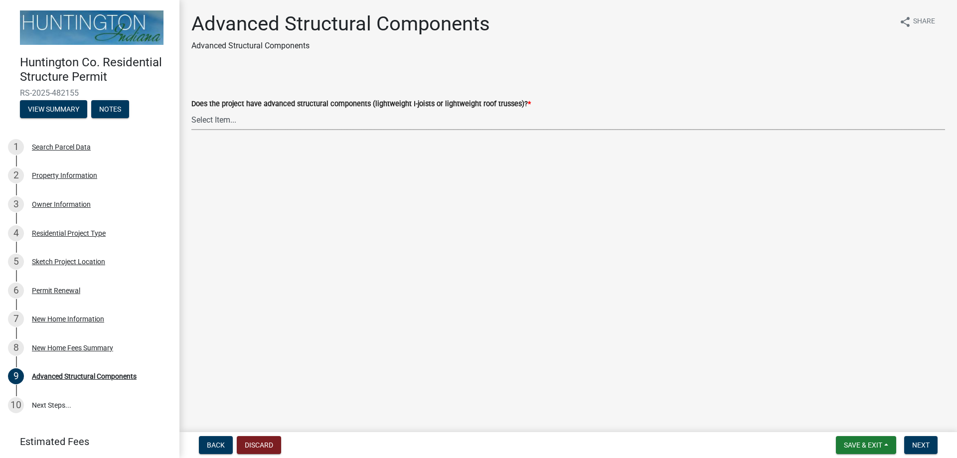
click at [221, 122] on select "Select Item... Yes No" at bounding box center [568, 120] width 754 height 20
click at [191, 110] on select "Select Item... Yes No" at bounding box center [568, 120] width 754 height 20
select select "fae8fb42-3835-4822-bdeb-baf422068d54"
click at [921, 445] on span "Next" at bounding box center [920, 445] width 17 height 8
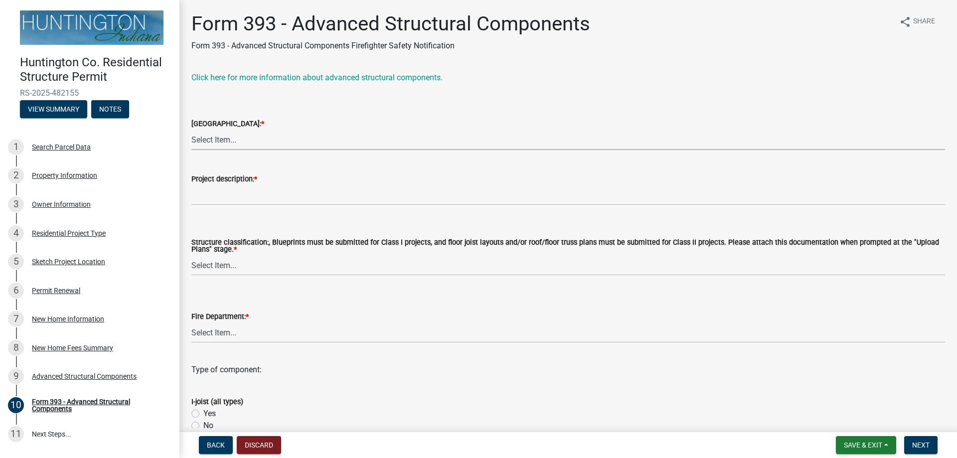
click at [215, 141] on select "Select Item... Clear Creek Dallas Huntington Jackson Jefferson Lancaster Polk R…" at bounding box center [568, 140] width 754 height 20
click at [217, 145] on select "Select Item... Clear Creek Dallas Huntington Jackson Jefferson Lancaster Polk R…" at bounding box center [568, 140] width 754 height 20
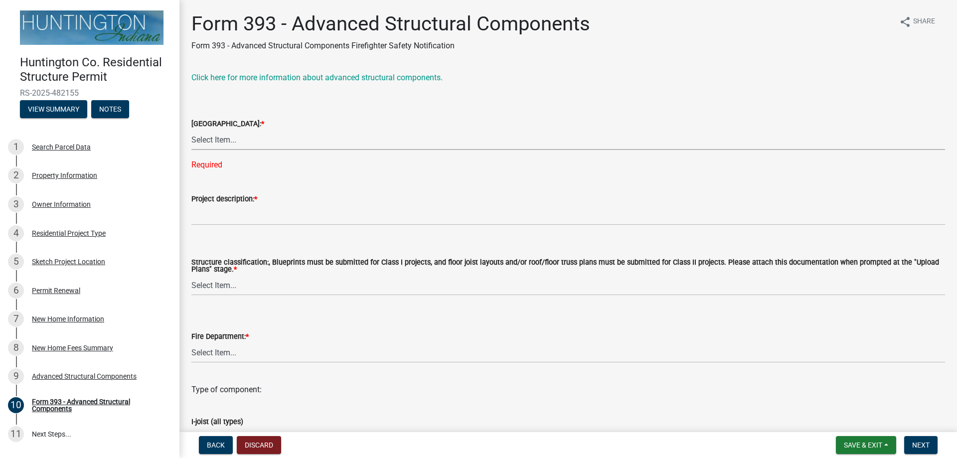
click at [236, 139] on select "Select Item... Clear Creek Dallas Huntington Jackson Jefferson Lancaster Polk R…" at bounding box center [568, 140] width 754 height 20
click at [191, 130] on select "Select Item... Clear Creek Dallas Huntington Jackson Jefferson Lancaster Polk R…" at bounding box center [568, 140] width 754 height 20
select select "9f609142-0ffd-4386-a099-fcf20030b20b"
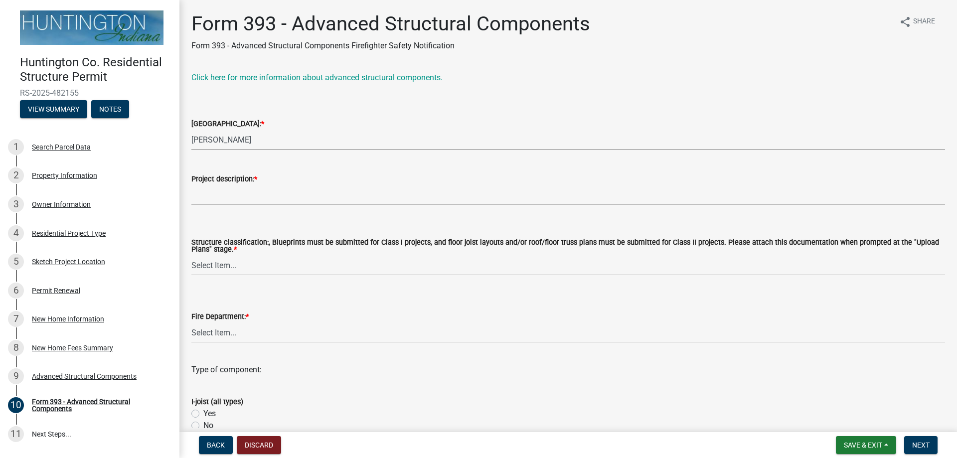
click at [245, 179] on label "Project description: *" at bounding box center [224, 179] width 66 height 7
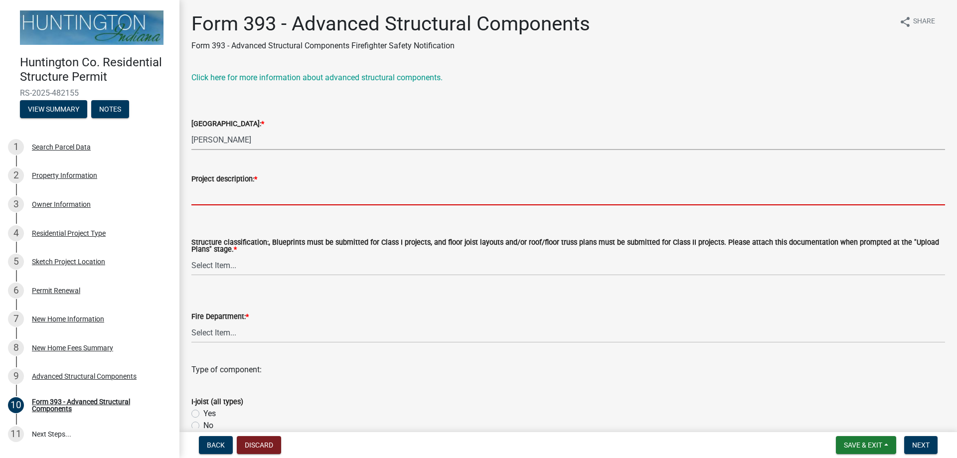
click at [245, 185] on input "Project description: *" at bounding box center [568, 195] width 754 height 20
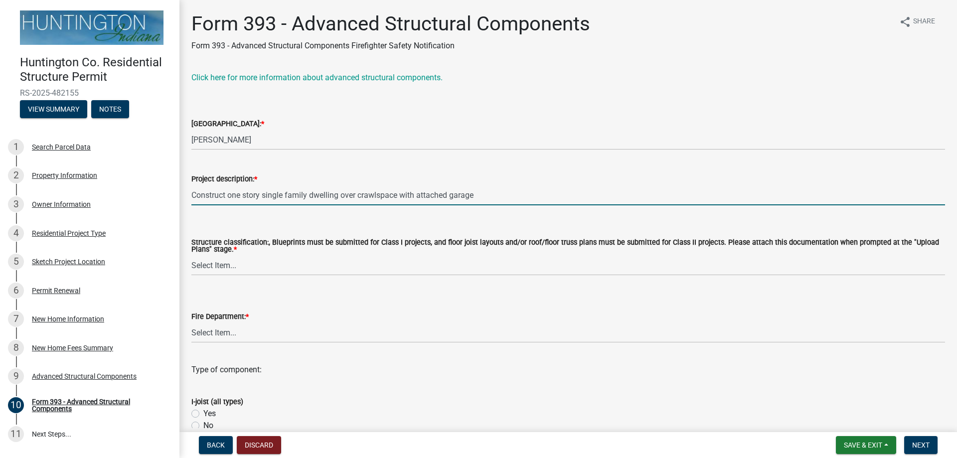
type input "Construct one story single family dwelling over crawlspace with attached garage"
click at [223, 268] on select "Select Item... Class I structure (commercial) Class II structure (residential)" at bounding box center [568, 265] width 754 height 20
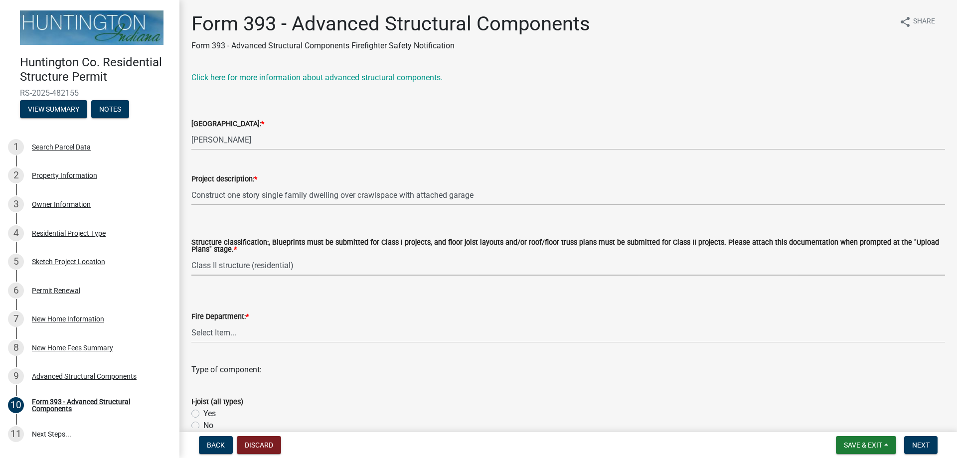
click at [191, 256] on select "Select Item... Class I structure (commercial) Class II structure (residential)" at bounding box center [568, 265] width 754 height 20
select select "e1fb1a9e-62ba-46b6-80e1-ba71a6ca05ff"
click at [246, 321] on div "Fire Department: *" at bounding box center [568, 316] width 754 height 12
click at [239, 335] on select "Select Item... Andrews Bippus City of Huntington Huntington Township Markle Mou…" at bounding box center [568, 332] width 754 height 20
click at [191, 323] on select "Select Item... Andrews Bippus City of Huntington Huntington Township Markle Mou…" at bounding box center [568, 332] width 754 height 20
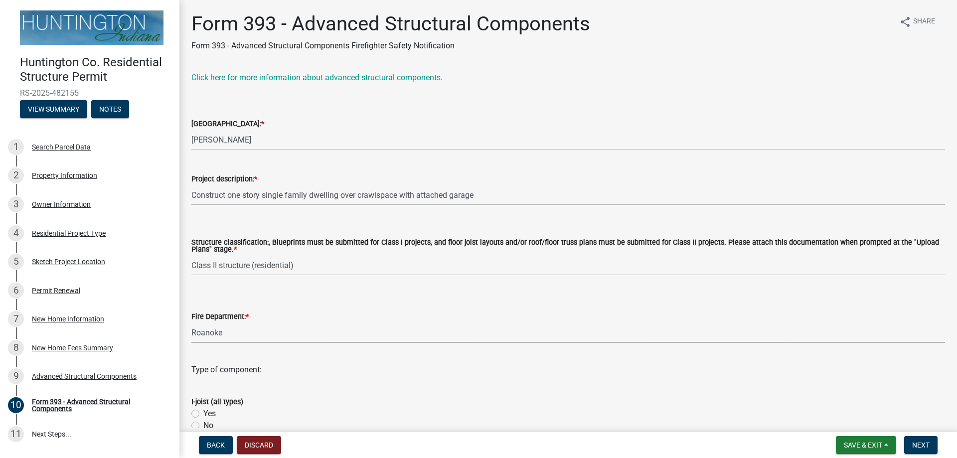
select select "2ae89fdc-19c4-4fc5-884d-1eb132802e5e"
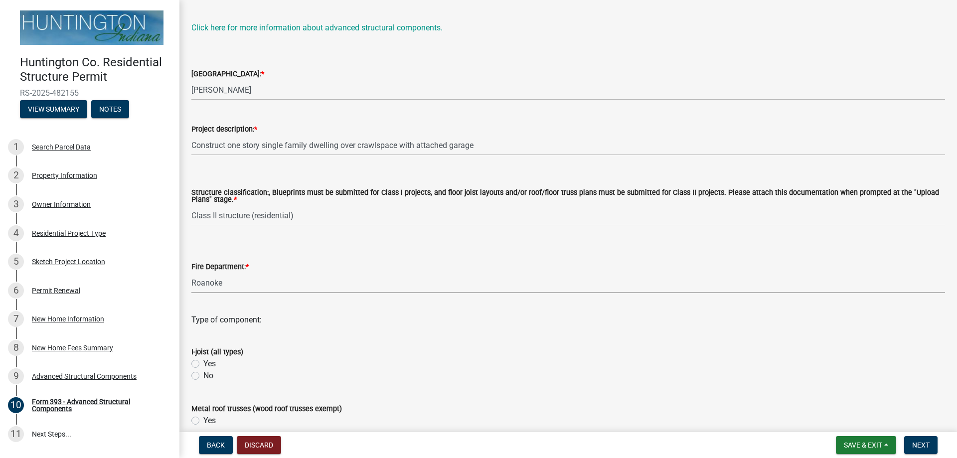
scroll to position [100, 0]
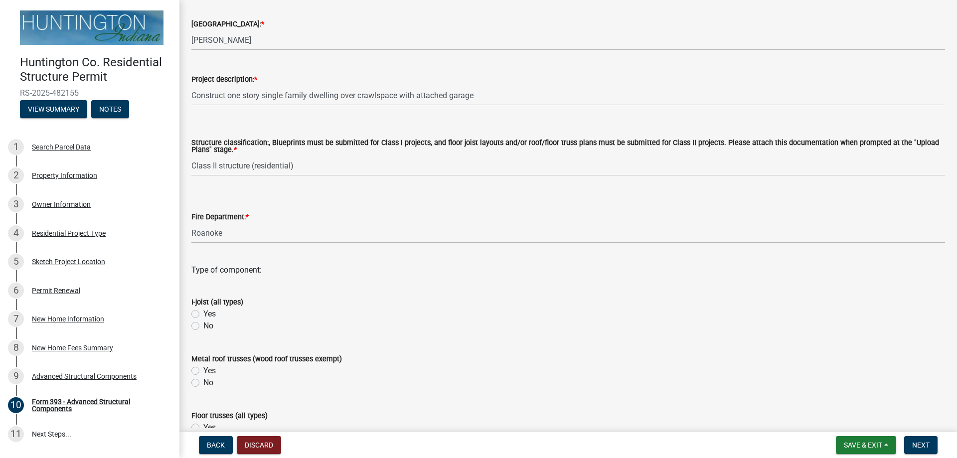
click at [203, 312] on label "Yes" at bounding box center [209, 314] width 12 height 12
click at [203, 312] on input "Yes" at bounding box center [206, 311] width 6 height 6
radio input "true"
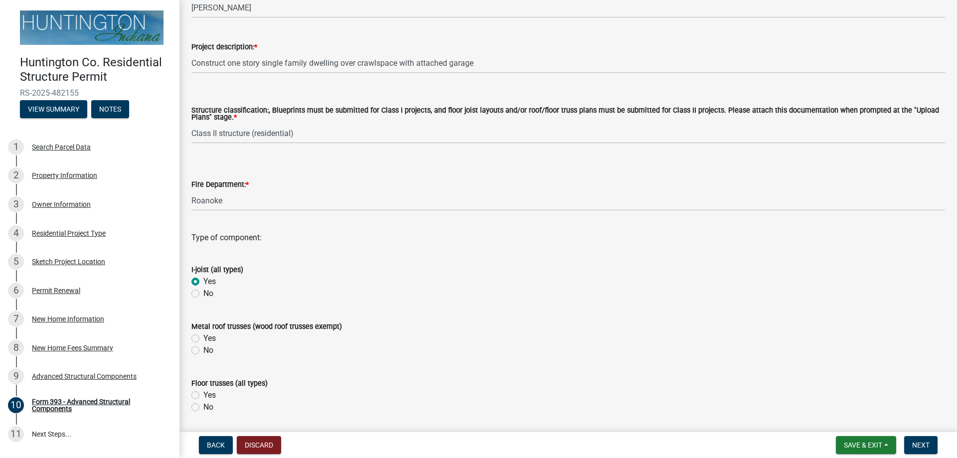
scroll to position [150, 0]
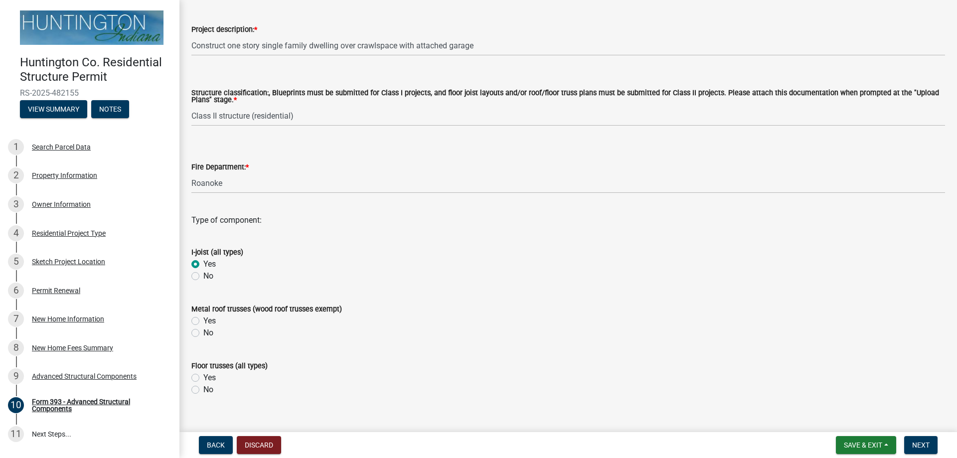
click at [203, 336] on label "No" at bounding box center [208, 333] width 10 height 12
click at [203, 333] on input "No" at bounding box center [206, 330] width 6 height 6
radio input "true"
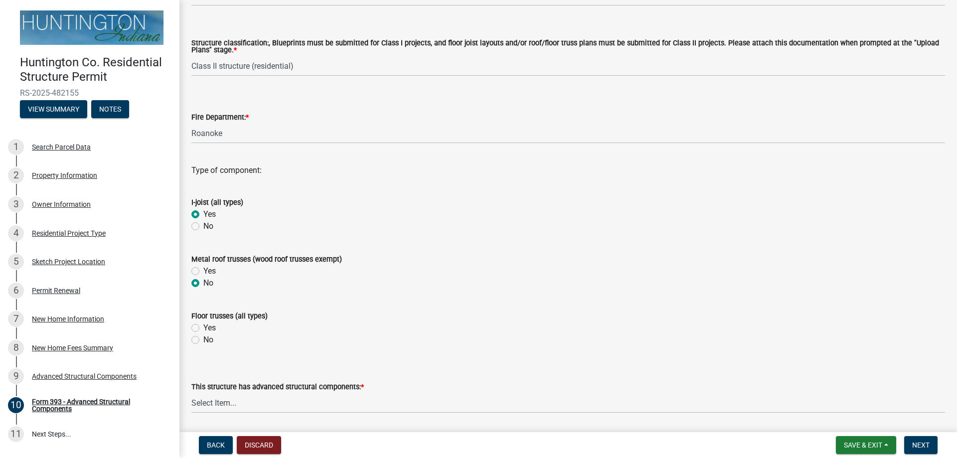
scroll to position [233, 0]
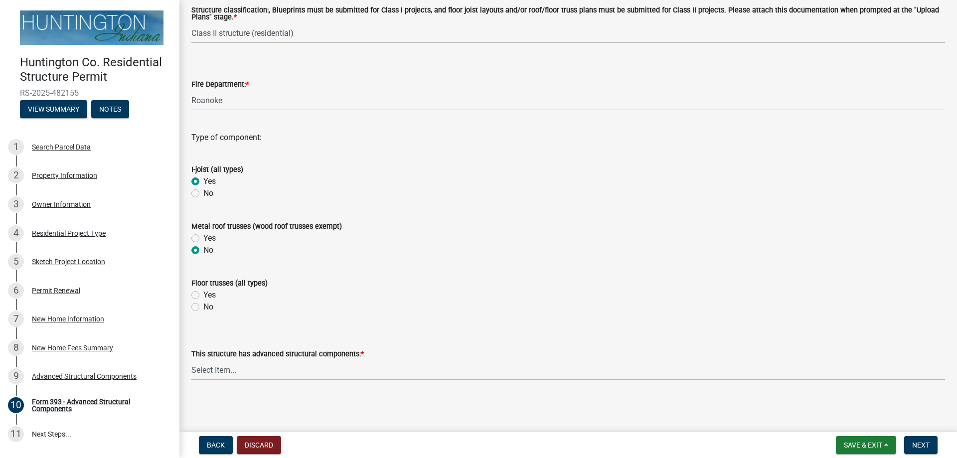
click at [203, 305] on label "No" at bounding box center [208, 307] width 10 height 12
click at [203, 305] on input "No" at bounding box center [206, 304] width 6 height 6
radio input "true"
click at [229, 368] on select "Select Item... in the floor in the roof in both the floor and roof" at bounding box center [568, 370] width 754 height 20
click at [191, 360] on select "Select Item... in the floor in the roof in both the floor and roof" at bounding box center [568, 370] width 754 height 20
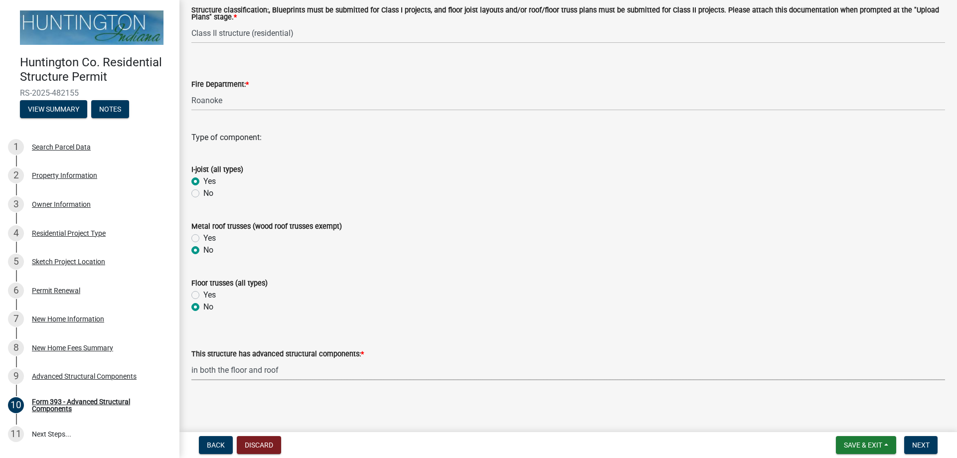
select select "bf8823c8-7df5-476f-bc0a-d19baea9bc33"
click at [918, 443] on span "Next" at bounding box center [920, 445] width 17 height 8
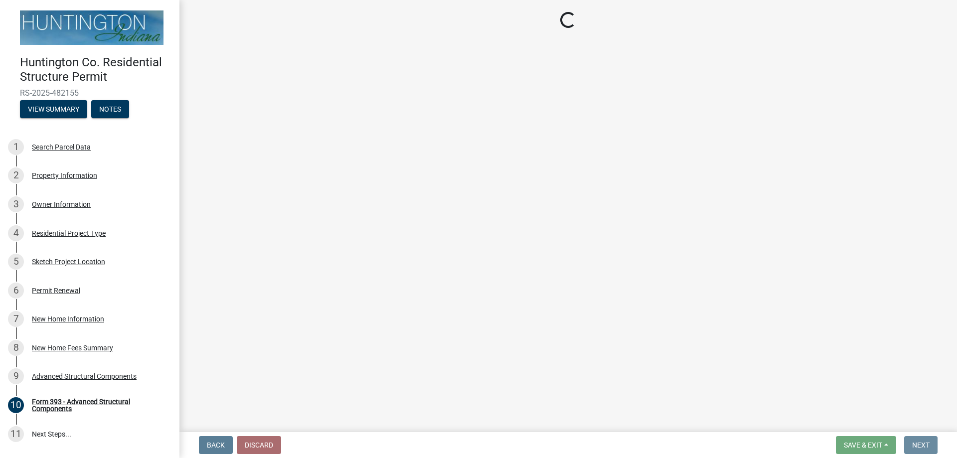
scroll to position [0, 0]
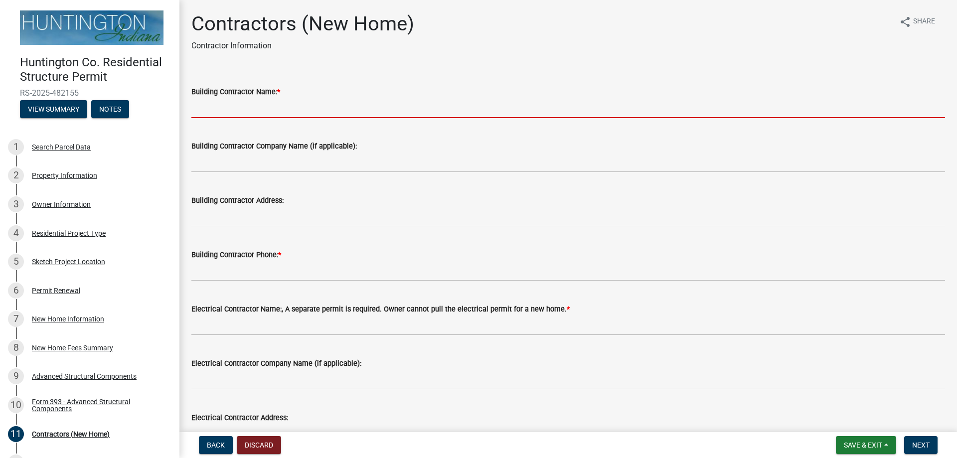
click at [237, 107] on input "Building Contractor Name: *" at bounding box center [568, 108] width 754 height 20
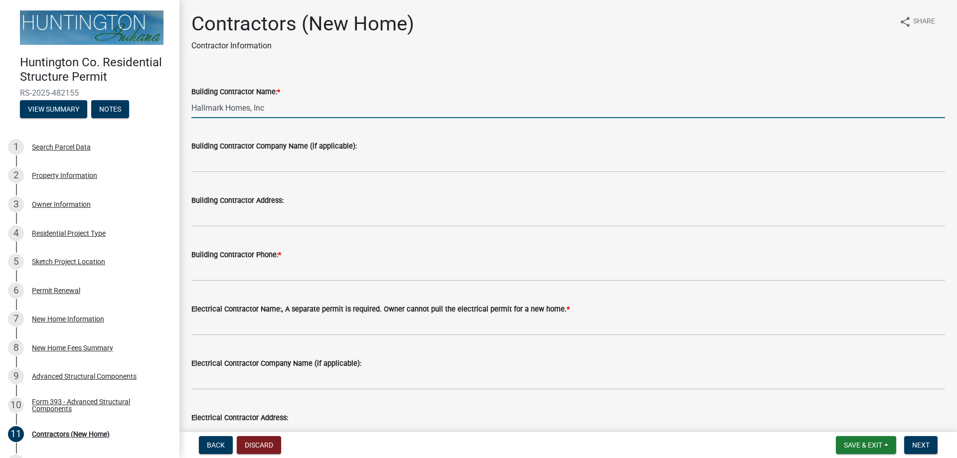
type input "Hallmark Homes, Inc"
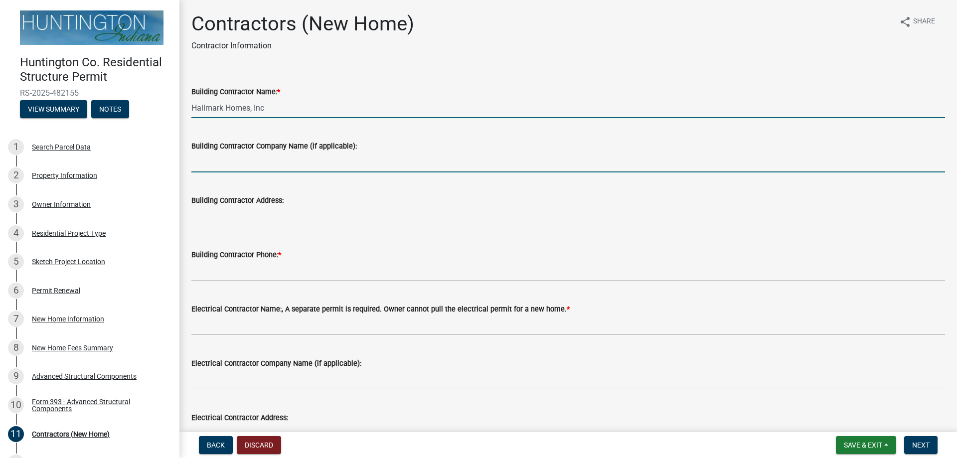
click at [310, 166] on input "Building Contractor Company Name (if applicable):" at bounding box center [568, 162] width 754 height 20
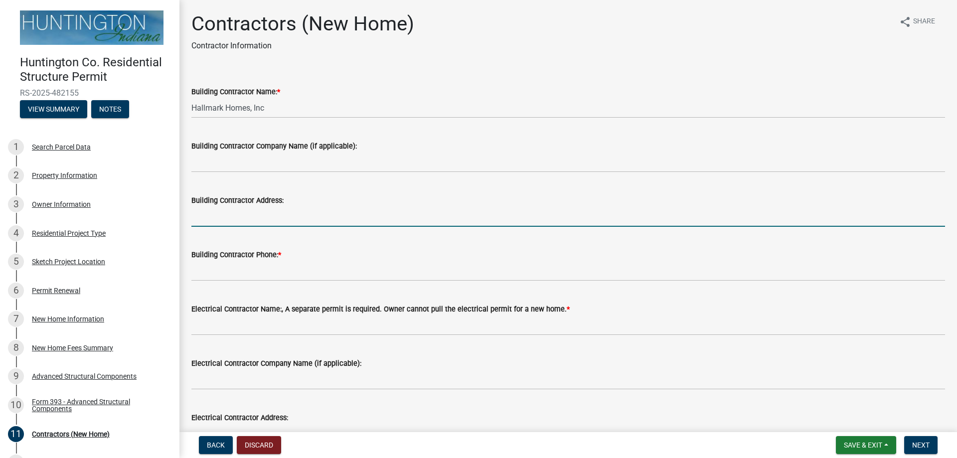
click at [300, 212] on input "Building Contractor Address:" at bounding box center [568, 216] width 754 height 20
type input "[STREET_ADDRESS][US_STATE]"
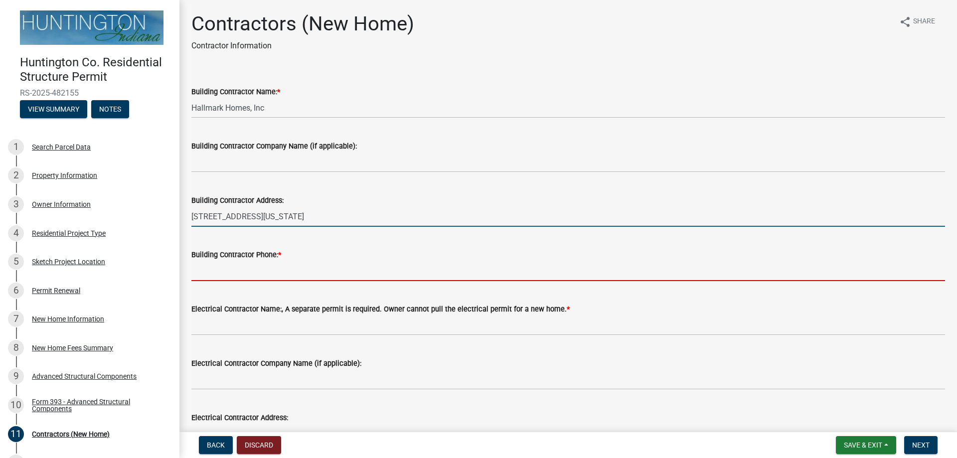
click at [271, 271] on input "Building Contractor Phone: *" at bounding box center [568, 271] width 754 height 20
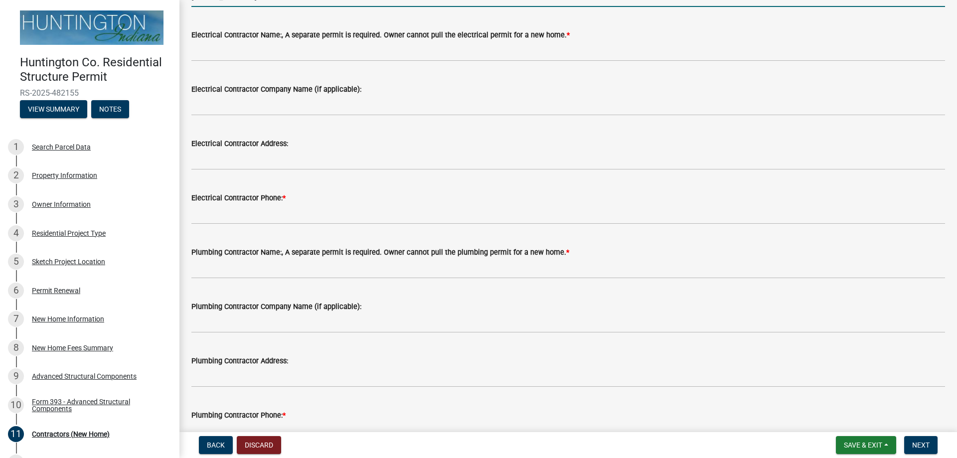
scroll to position [299, 0]
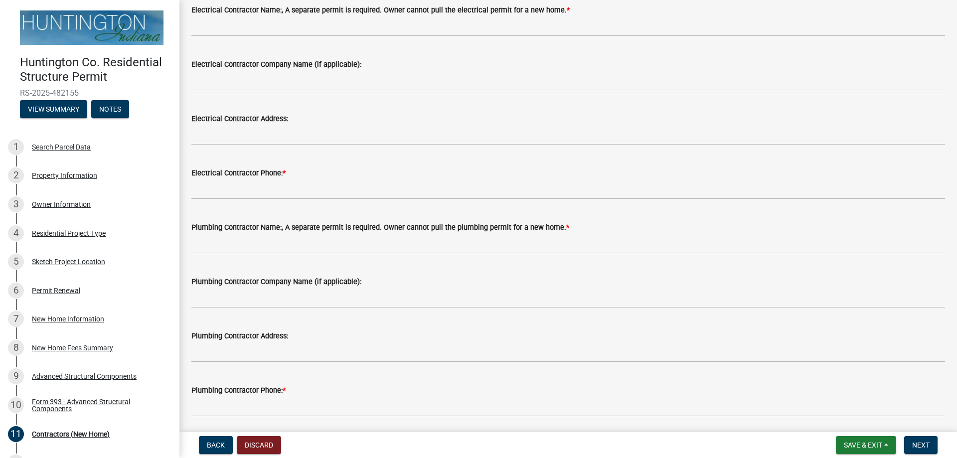
type input "[PHONE_NUMBER]"
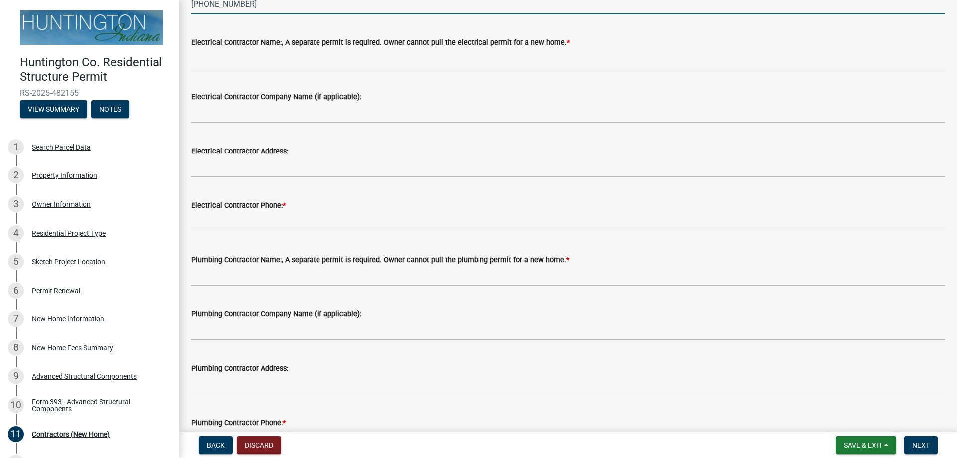
scroll to position [334, 0]
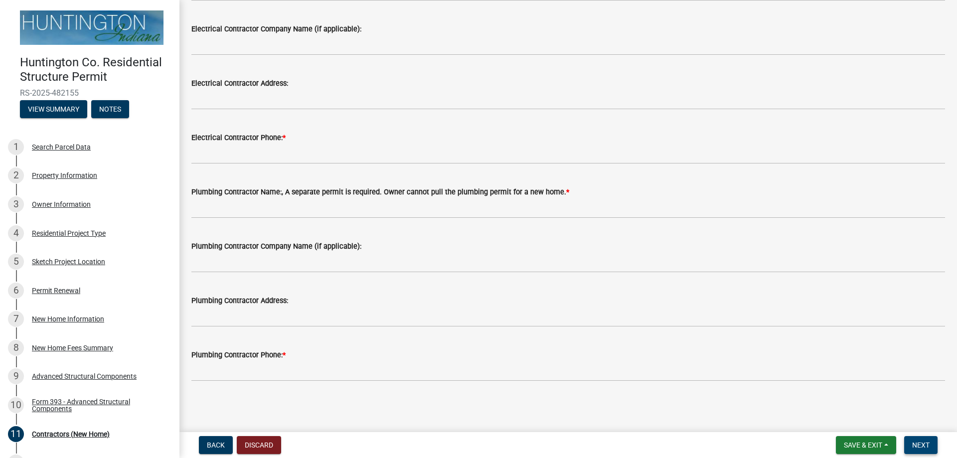
click at [927, 444] on span "Next" at bounding box center [920, 445] width 17 height 8
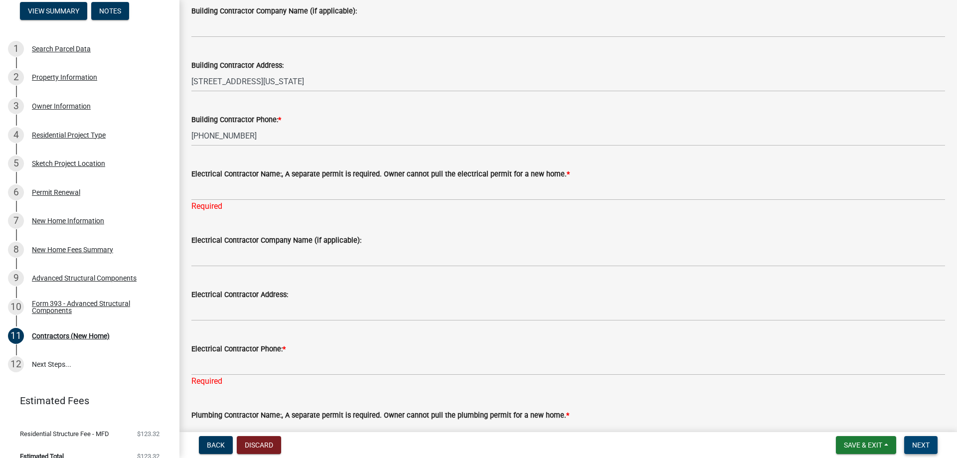
scroll to position [107, 0]
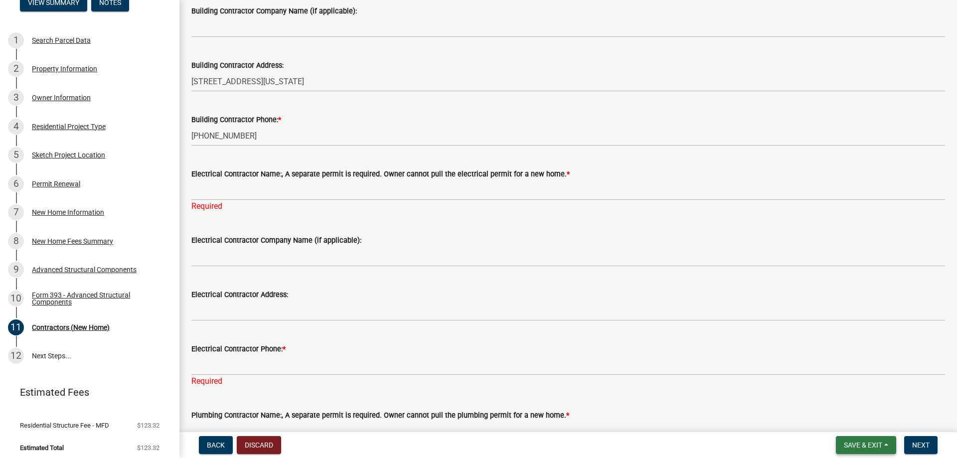
click at [860, 442] on span "Save & Exit" at bounding box center [863, 445] width 38 height 8
click at [840, 416] on button "Save & Exit" at bounding box center [856, 419] width 80 height 24
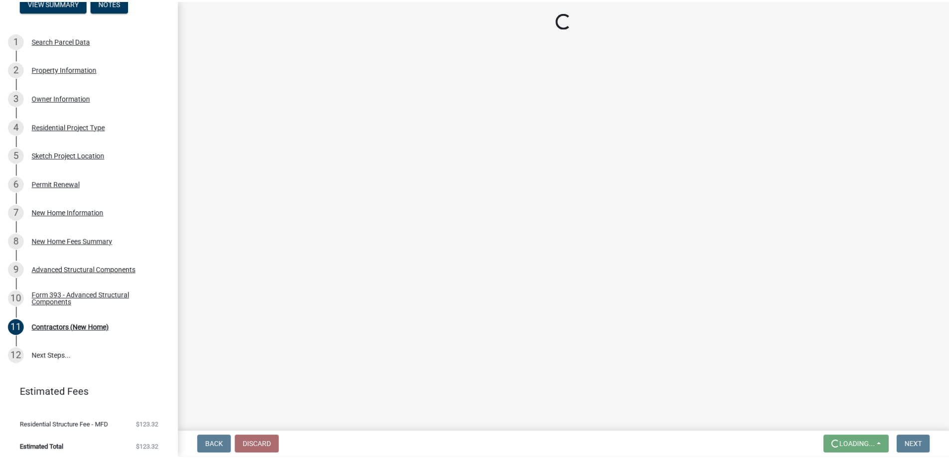
scroll to position [0, 0]
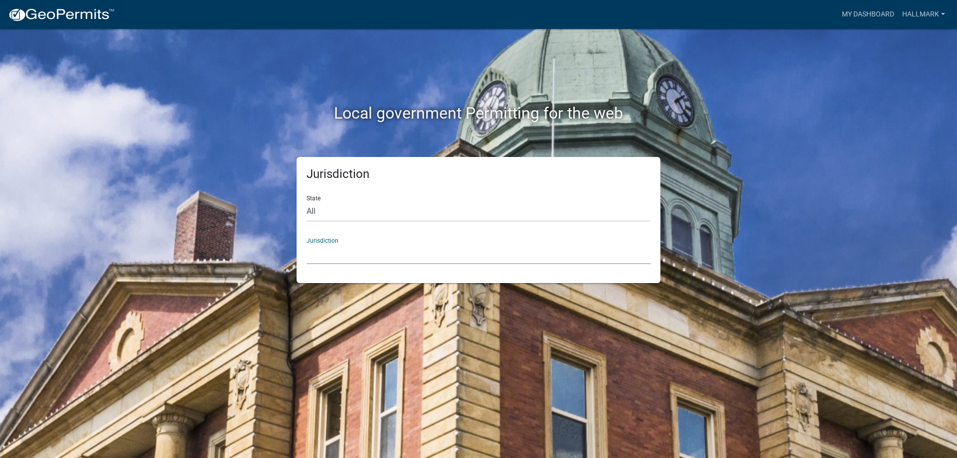
click at [339, 254] on select "[GEOGRAPHIC_DATA], [US_STATE] [GEOGRAPHIC_DATA], [US_STATE][PERSON_NAME][GEOGRA…" at bounding box center [478, 254] width 344 height 20
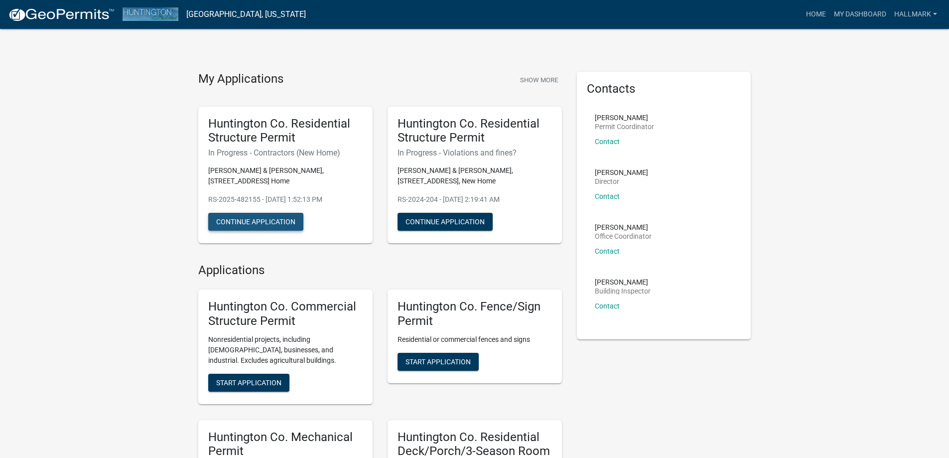
click at [246, 218] on button "Continue Application" at bounding box center [255, 222] width 95 height 18
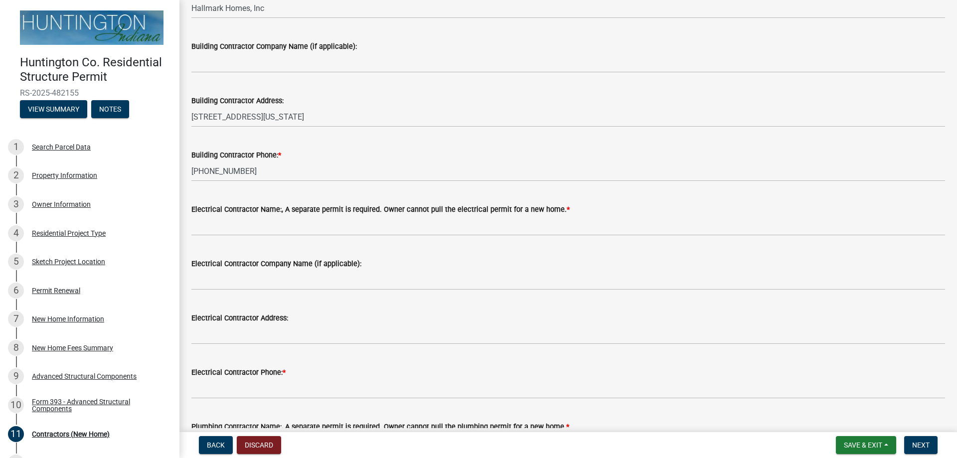
scroll to position [150, 0]
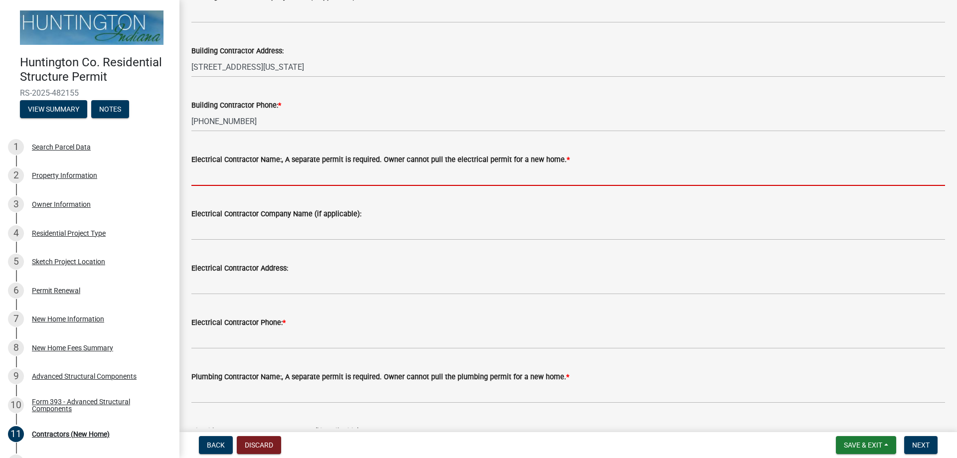
click at [211, 174] on input "Electrical Contractor Name:, A separate permit is required. Owner cannot pull t…" at bounding box center [568, 175] width 754 height 20
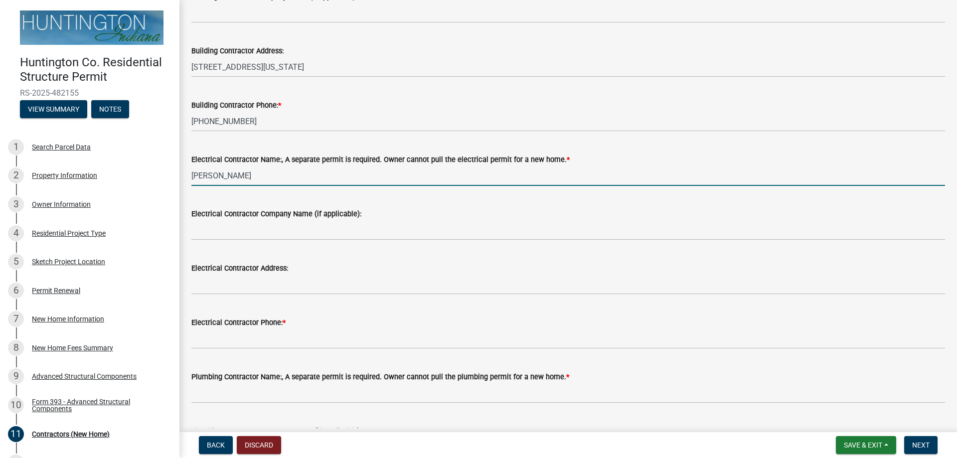
type input "[PERSON_NAME]"
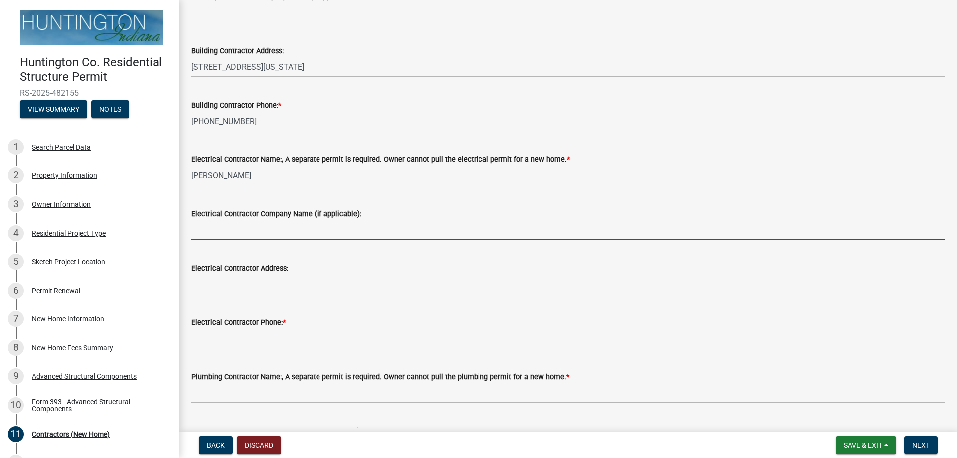
click at [270, 228] on input "Electrical Contractor Company Name (if applicable):" at bounding box center [568, 230] width 754 height 20
type input "[PERSON_NAME] Electric"
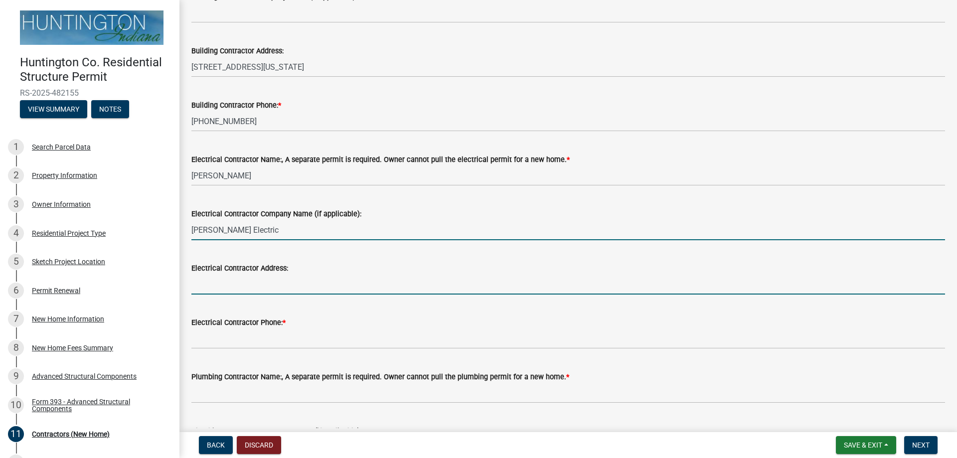
click at [259, 278] on input "Electrical Contractor Address:" at bounding box center [568, 284] width 754 height 20
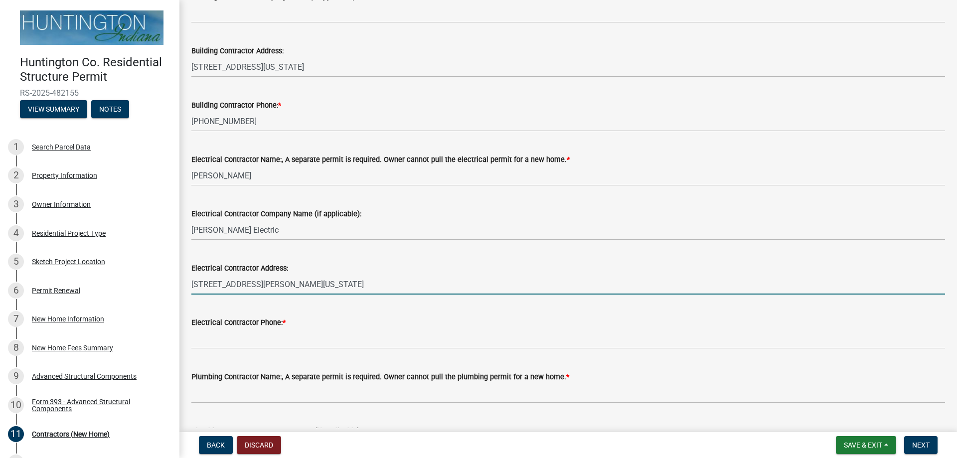
type input "[STREET_ADDRESS][PERSON_NAME][US_STATE]"
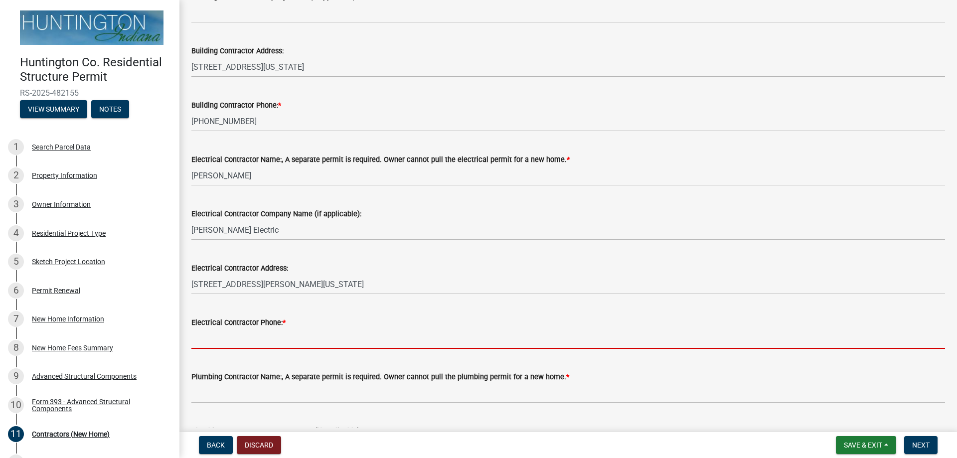
click at [264, 337] on input "Electrical Contractor Phone: *" at bounding box center [568, 338] width 754 height 20
click at [290, 335] on input "Electrical Contractor Phone: *" at bounding box center [568, 338] width 754 height 20
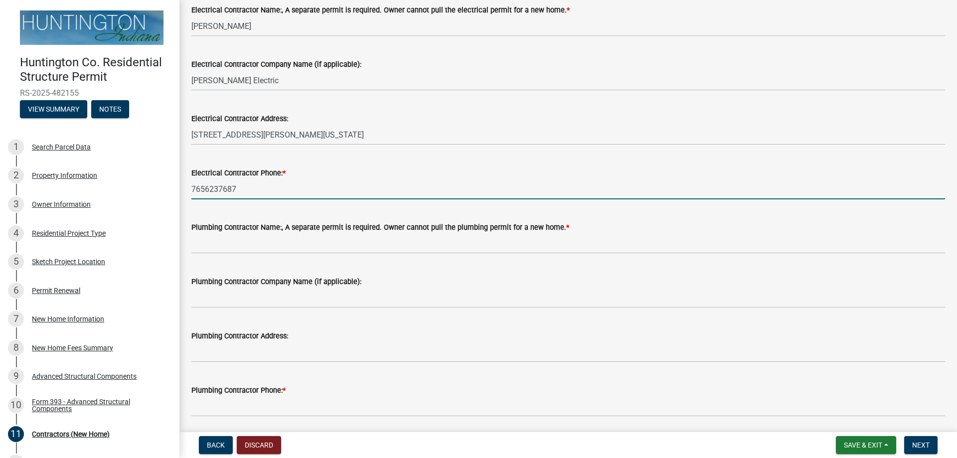
scroll to position [334, 0]
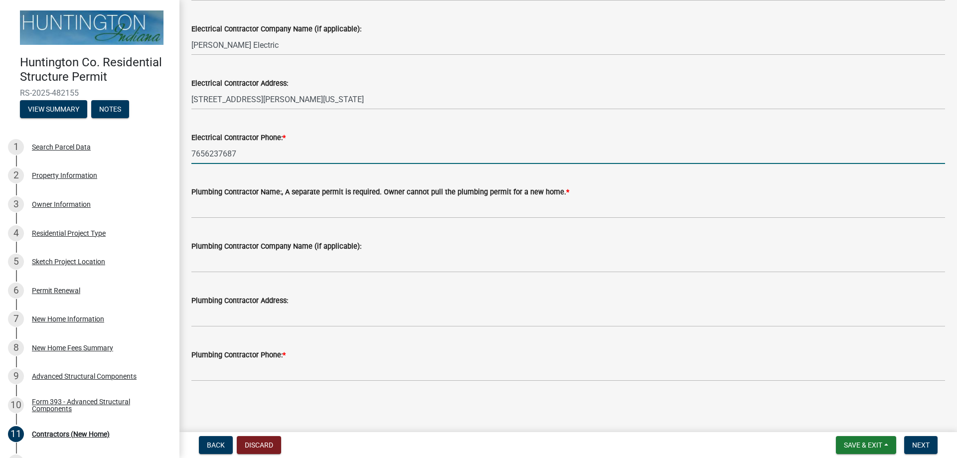
type input "7656237687"
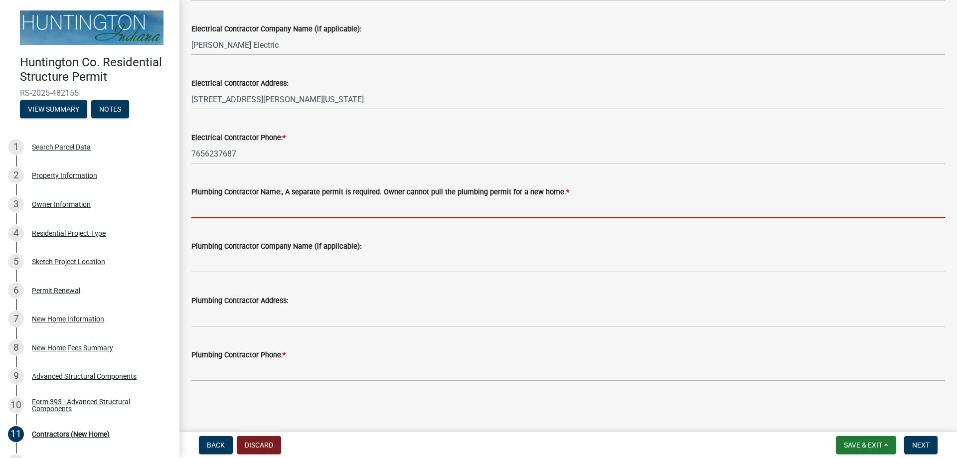
click at [203, 212] on input "Plumbing Contractor Name:, A separate permit is required. Owner cannot pull the…" at bounding box center [568, 208] width 754 height 20
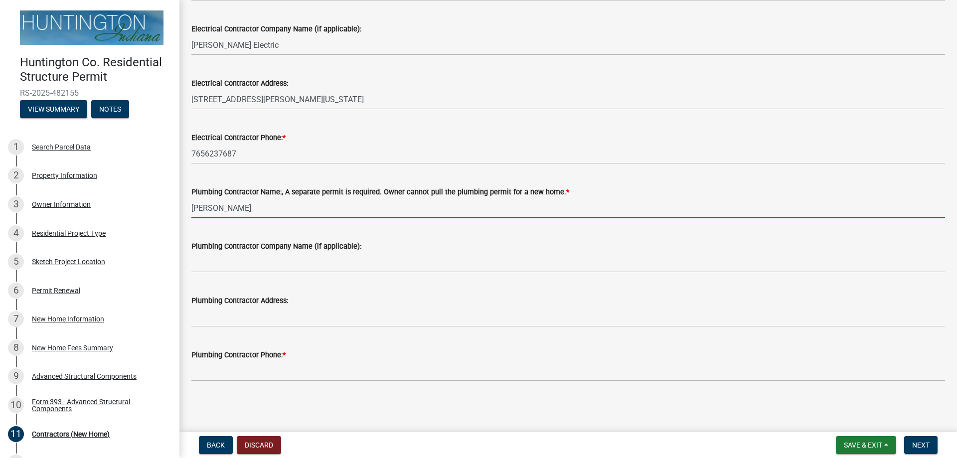
type input "[PERSON_NAME]"
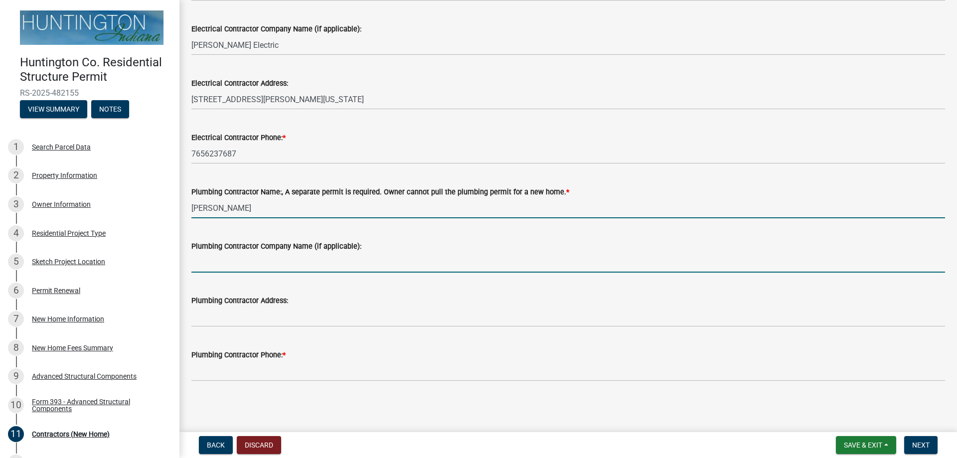
click at [347, 261] on input "Plumbing Contractor Company Name (if applicable):" at bounding box center [568, 262] width 754 height 20
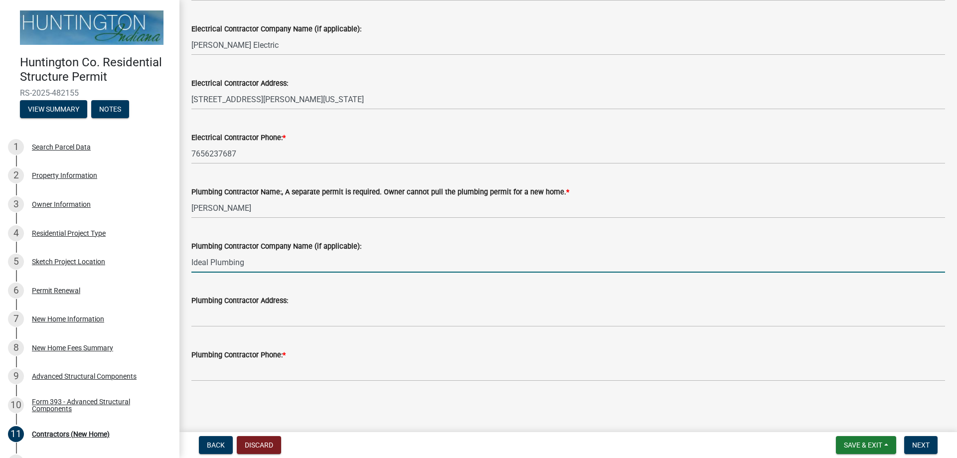
type input "Ideal Plumbing"
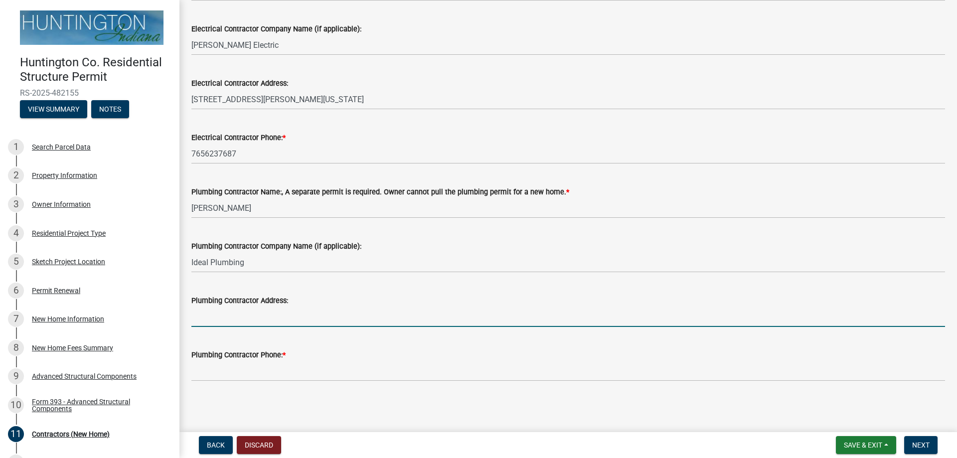
click at [310, 318] on input "Plumbing Contractor Address:" at bounding box center [568, 316] width 754 height 20
type input "[STREET_ADDRESS][US_STATE]"
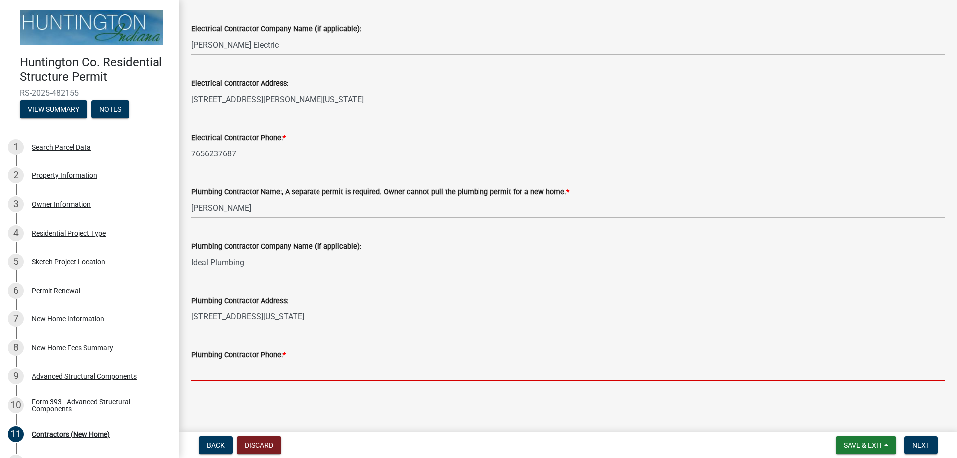
click at [289, 379] on input "Plumbing Contractor Phone: *" at bounding box center [568, 371] width 754 height 20
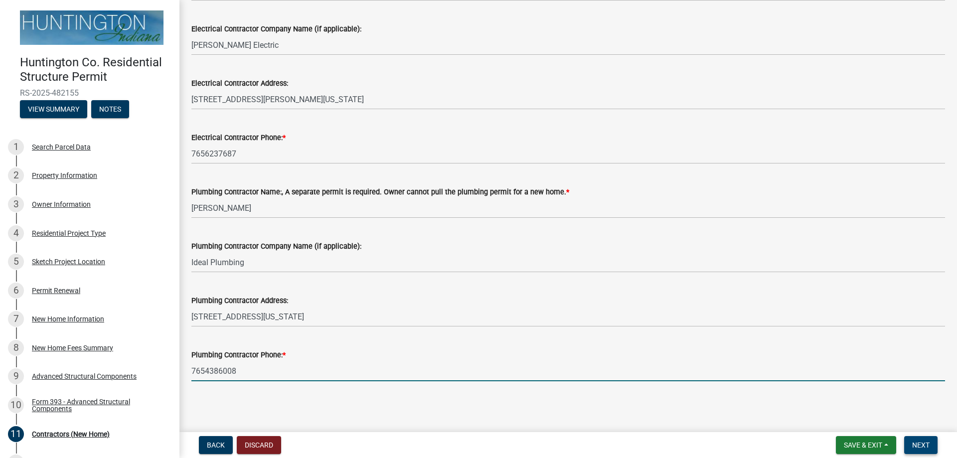
type input "7654386008"
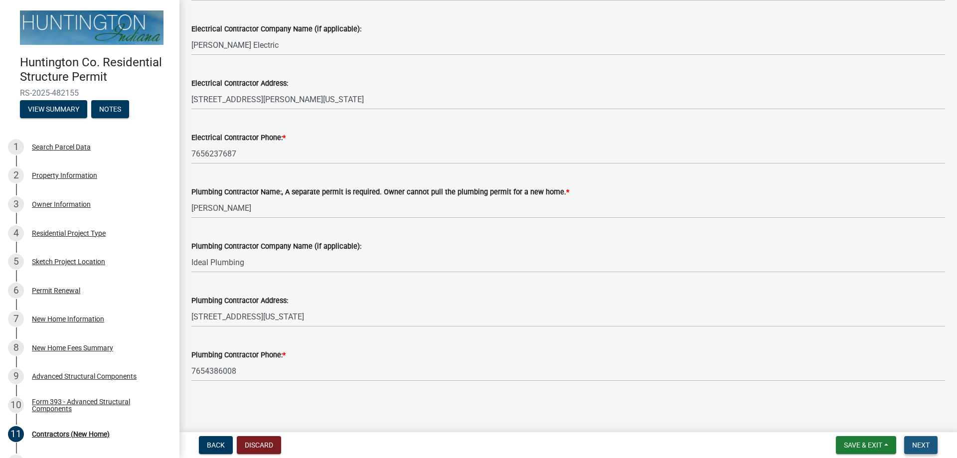
click at [919, 445] on span "Next" at bounding box center [920, 445] width 17 height 8
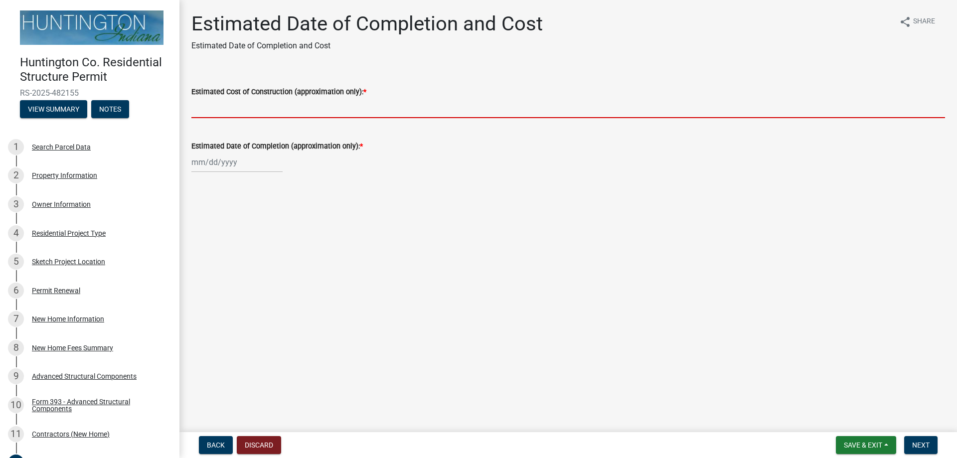
click at [245, 105] on input "Estimated Cost of Construction (approximation only): *" at bounding box center [568, 108] width 754 height 20
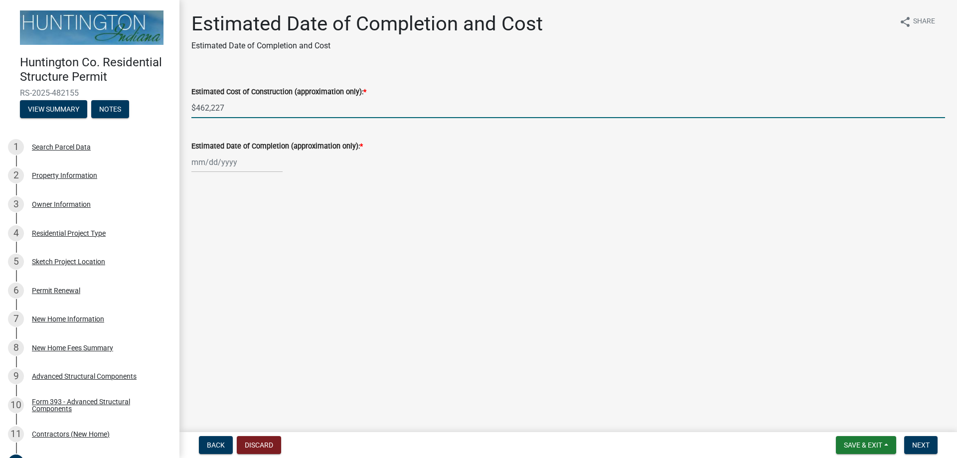
type input "$462,227"
select select "9"
select select "2025"
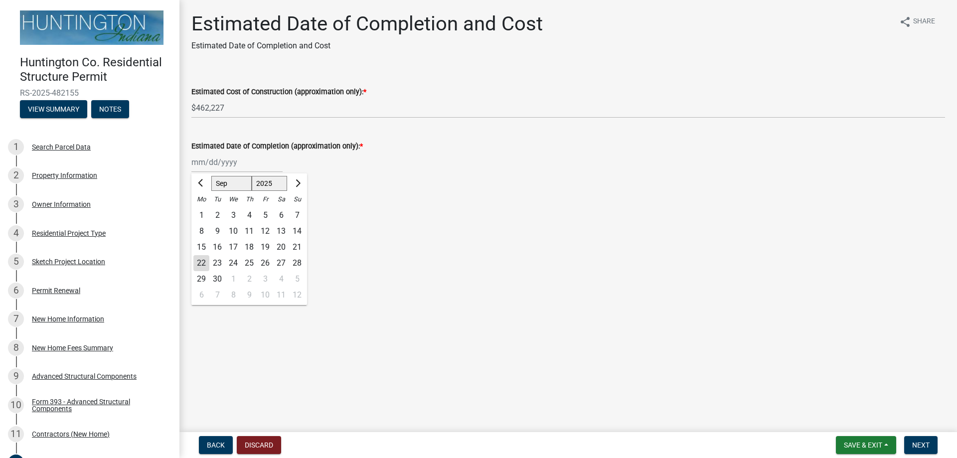
click at [270, 162] on div "[PERSON_NAME] Feb Mar Apr [PERSON_NAME][DATE] Oct Nov [DATE] 1526 1527 1528 152…" at bounding box center [236, 162] width 91 height 20
click at [300, 183] on button "Next month" at bounding box center [297, 183] width 12 height 16
select select "10"
click at [236, 263] on div "22" at bounding box center [233, 263] width 16 height 16
type input "[DATE]"
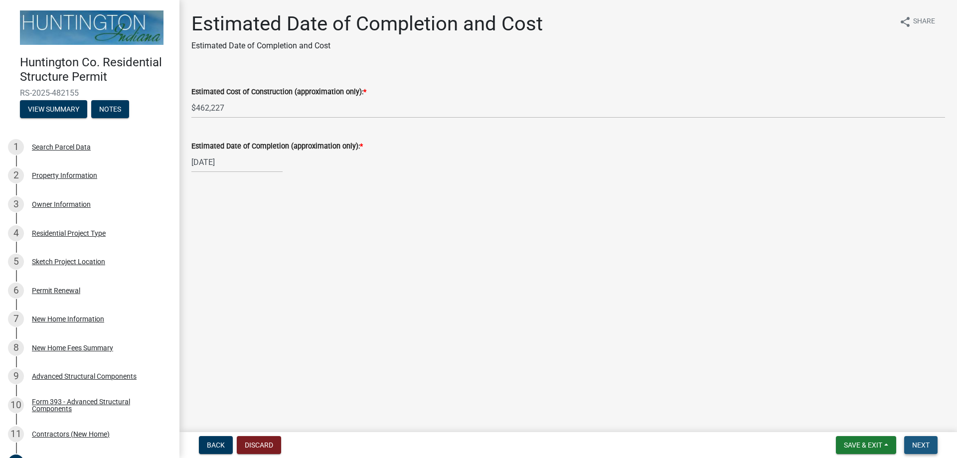
click at [921, 445] on span "Next" at bounding box center [920, 445] width 17 height 8
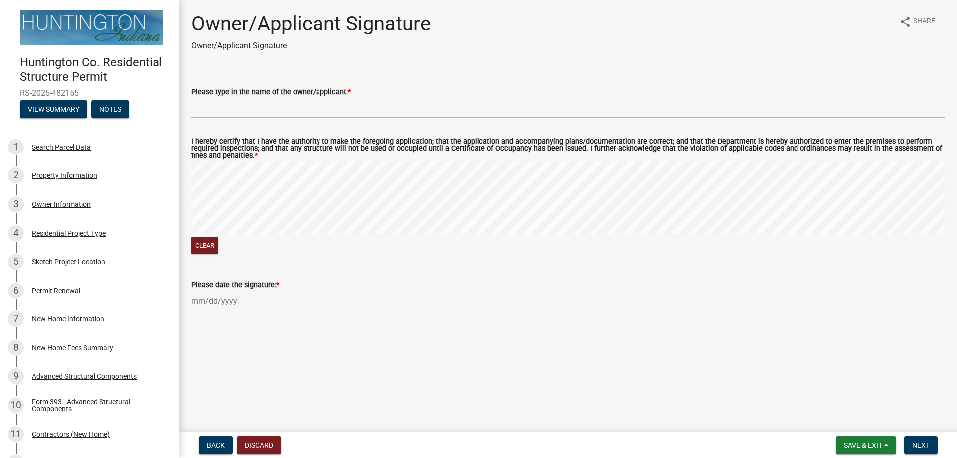
click at [218, 120] on wm-data-entity-input "Please type in the name of the owner/applicant: *" at bounding box center [568, 99] width 754 height 54
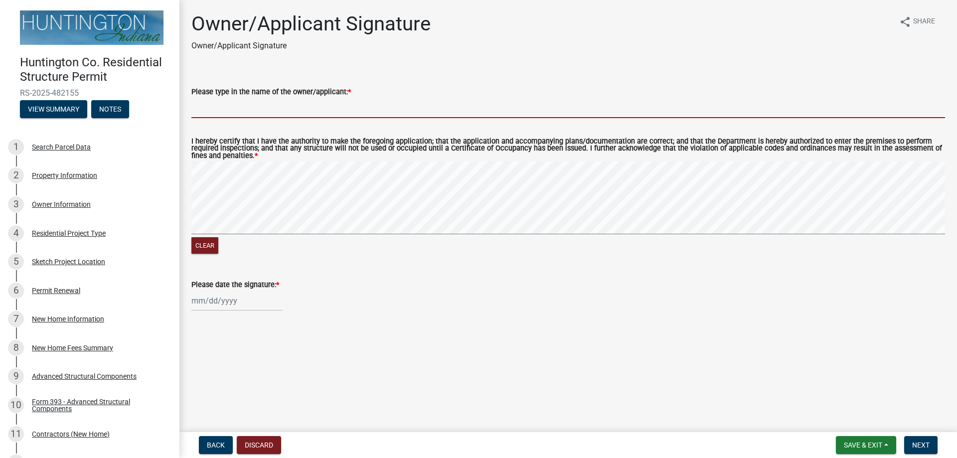
click at [223, 109] on input "Please type in the name of the owner/applicant: *" at bounding box center [568, 108] width 754 height 20
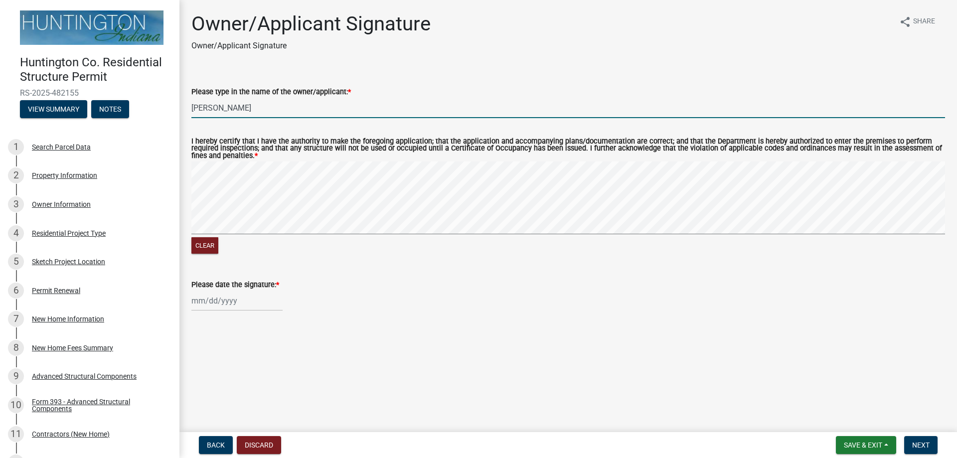
click at [243, 248] on div "Clear" at bounding box center [568, 208] width 754 height 95
type input "[PERSON_NAME]"
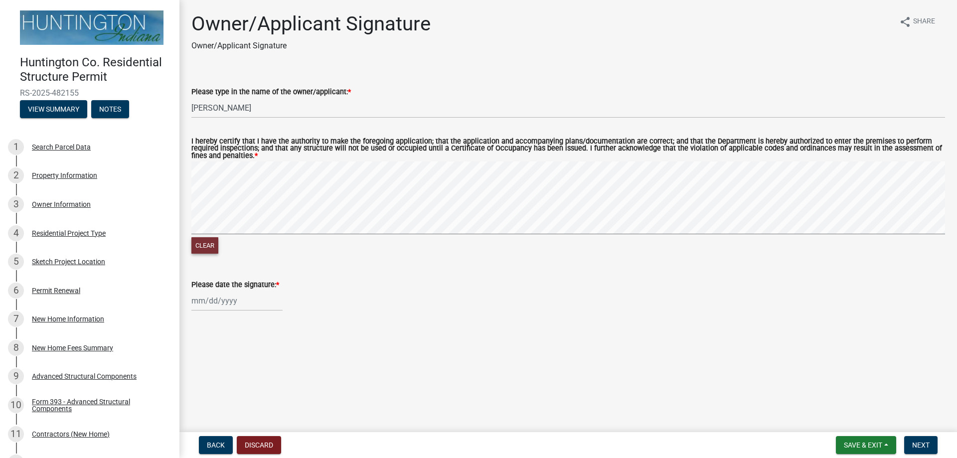
click at [208, 249] on button "Clear" at bounding box center [204, 245] width 27 height 16
click at [215, 246] on button "Clear" at bounding box center [204, 245] width 27 height 16
select select "9"
select select "2025"
click at [256, 306] on div "[PERSON_NAME] Feb Mar Apr [PERSON_NAME][DATE] Oct Nov [DATE] 1526 1527 1528 152…" at bounding box center [236, 301] width 91 height 20
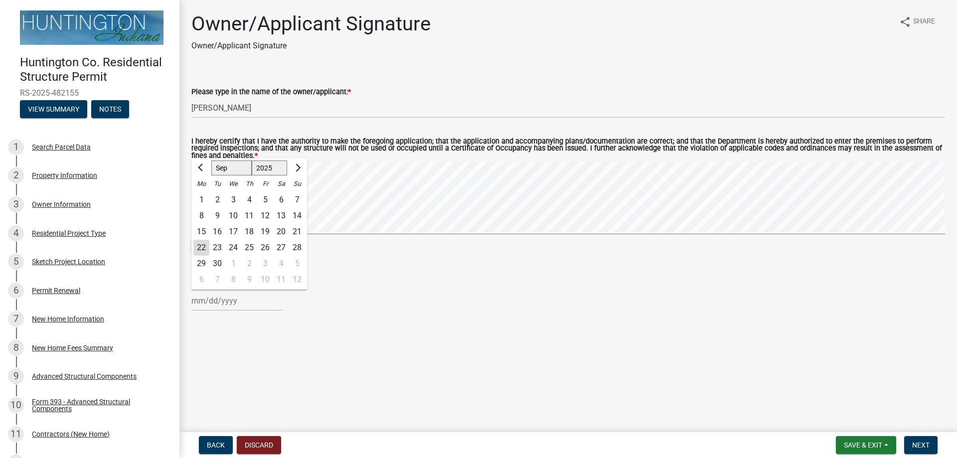
click at [204, 247] on div "22" at bounding box center [201, 248] width 16 height 16
type input "[DATE]"
click at [921, 443] on span "Next" at bounding box center [920, 445] width 17 height 8
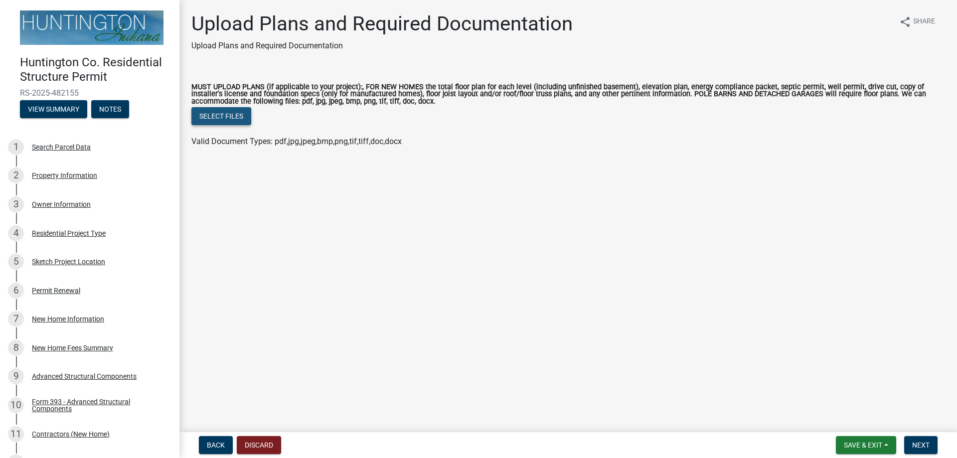
click at [221, 117] on button "Select files" at bounding box center [221, 116] width 60 height 18
click at [224, 116] on button "Select files" at bounding box center [221, 116] width 60 height 18
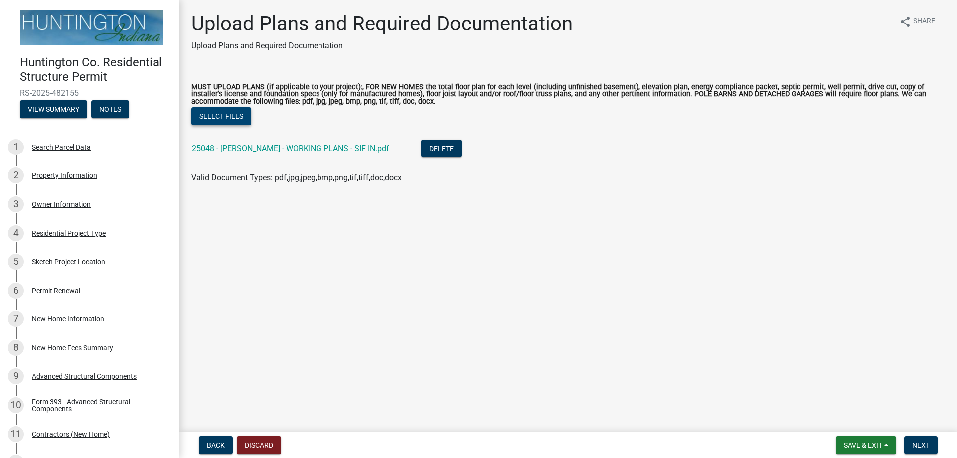
click at [221, 115] on button "Select files" at bounding box center [221, 116] width 60 height 18
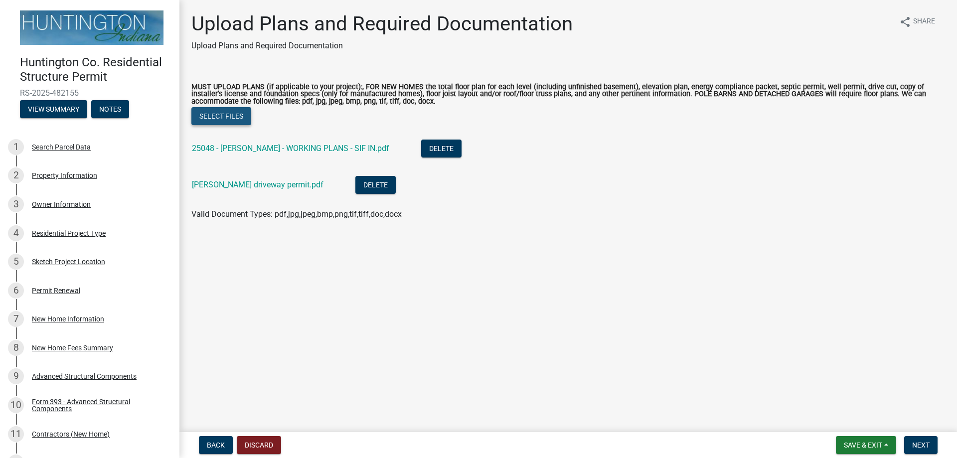
click at [219, 115] on button "Select files" at bounding box center [221, 116] width 60 height 18
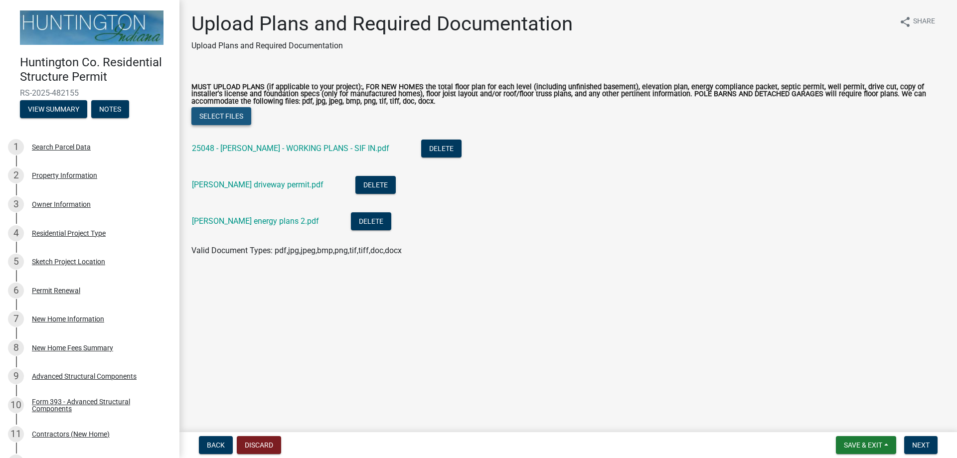
click at [227, 114] on button "Select files" at bounding box center [221, 116] width 60 height 18
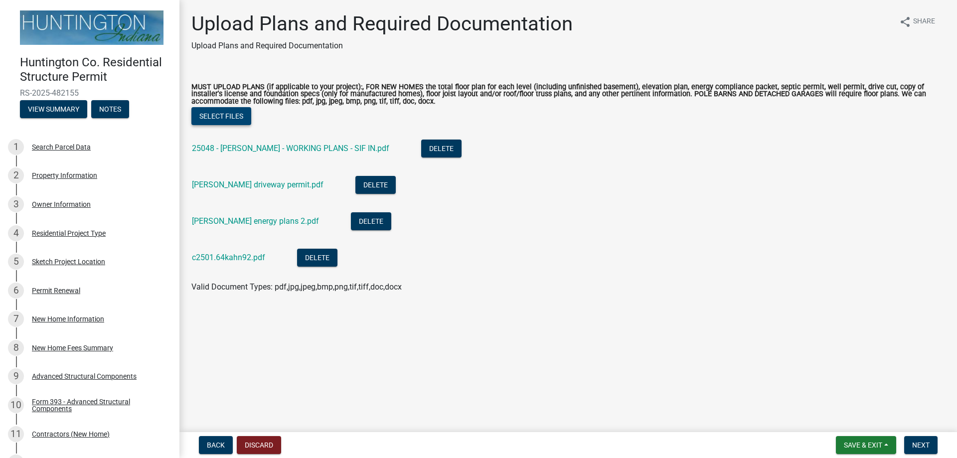
click at [217, 117] on button "Select files" at bounding box center [221, 116] width 60 height 18
click at [218, 115] on button "Select files" at bounding box center [221, 116] width 60 height 18
click at [921, 206] on li "[PERSON_NAME] energy plans 2.pdf Delete" at bounding box center [568, 222] width 754 height 36
click at [221, 118] on button "Select files" at bounding box center [221, 116] width 60 height 18
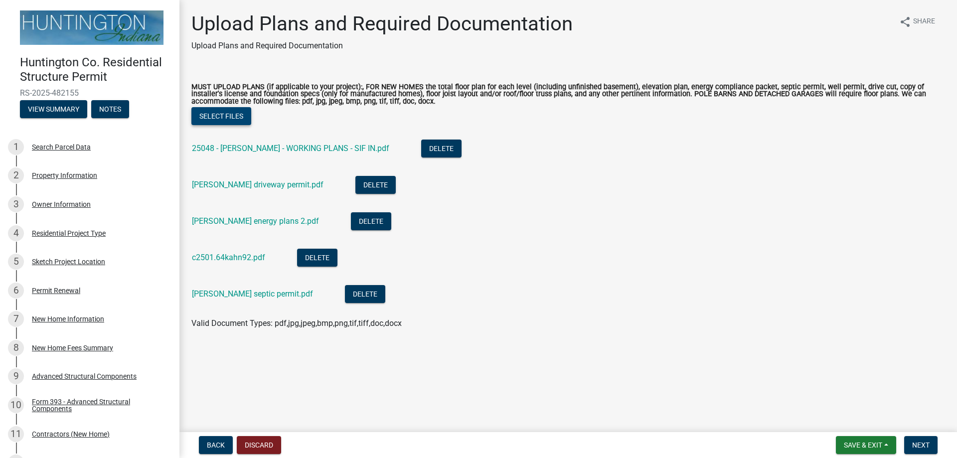
click at [215, 113] on button "Select files" at bounding box center [221, 116] width 60 height 18
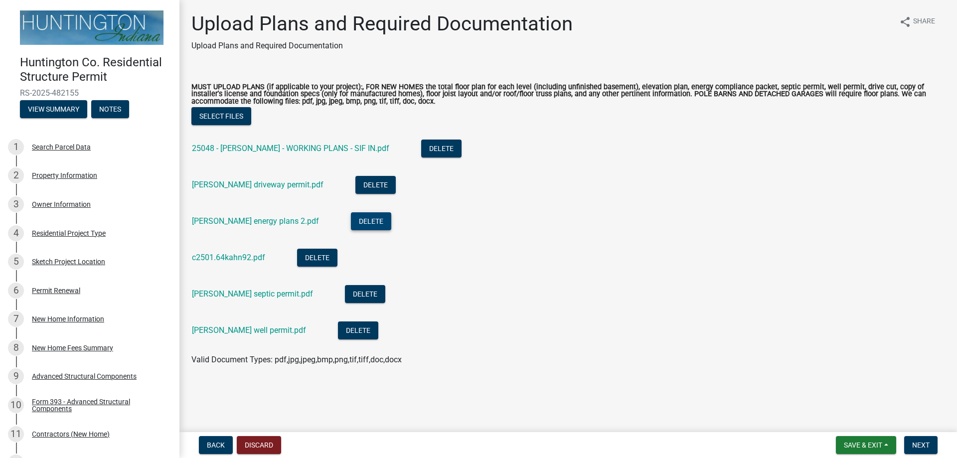
click at [351, 220] on button "Delete" at bounding box center [371, 221] width 40 height 18
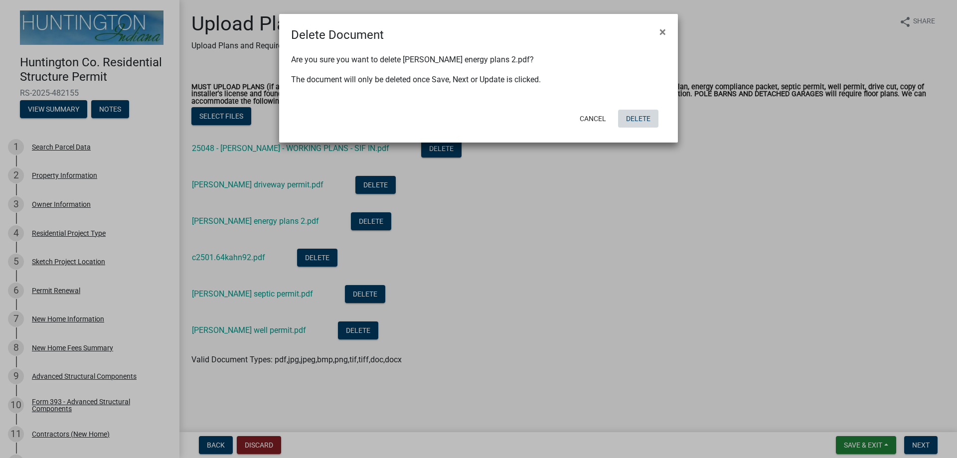
click at [642, 119] on button "Delete" at bounding box center [638, 119] width 40 height 18
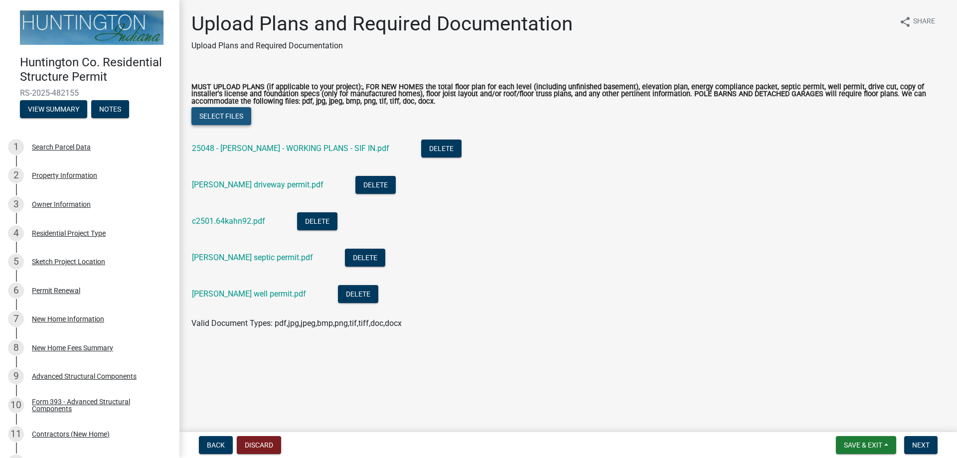
click at [226, 114] on button "Select files" at bounding box center [221, 116] width 60 height 18
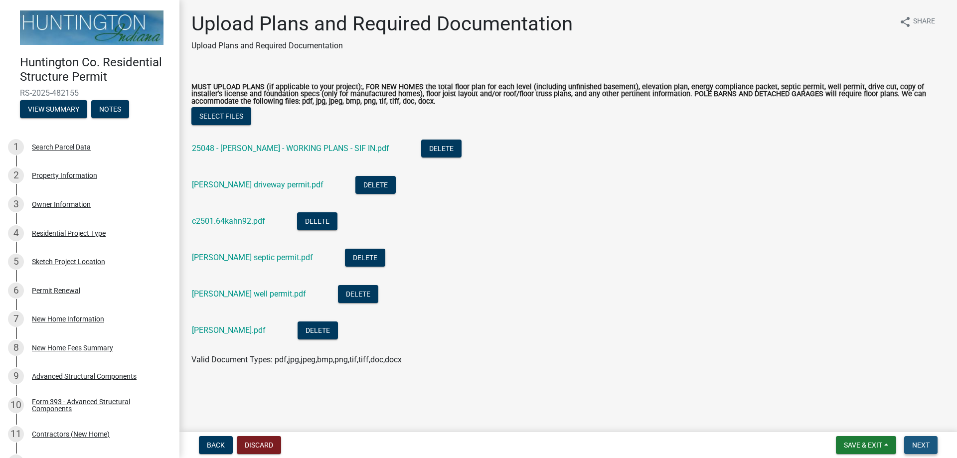
click at [919, 445] on span "Next" at bounding box center [920, 445] width 17 height 8
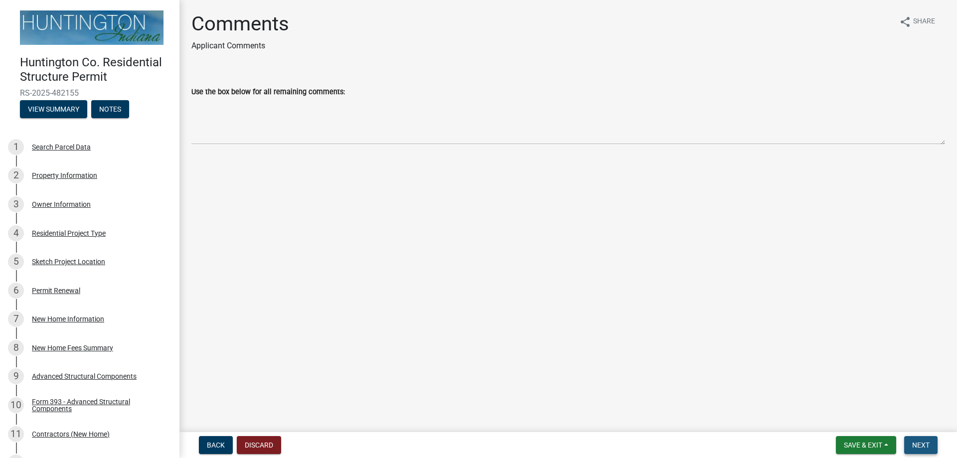
click at [922, 446] on span "Next" at bounding box center [920, 445] width 17 height 8
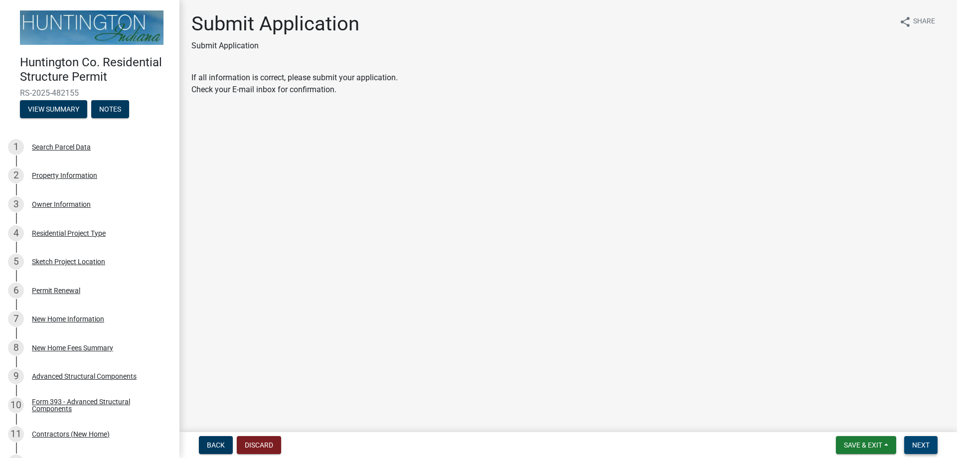
click at [916, 445] on span "Next" at bounding box center [920, 445] width 17 height 8
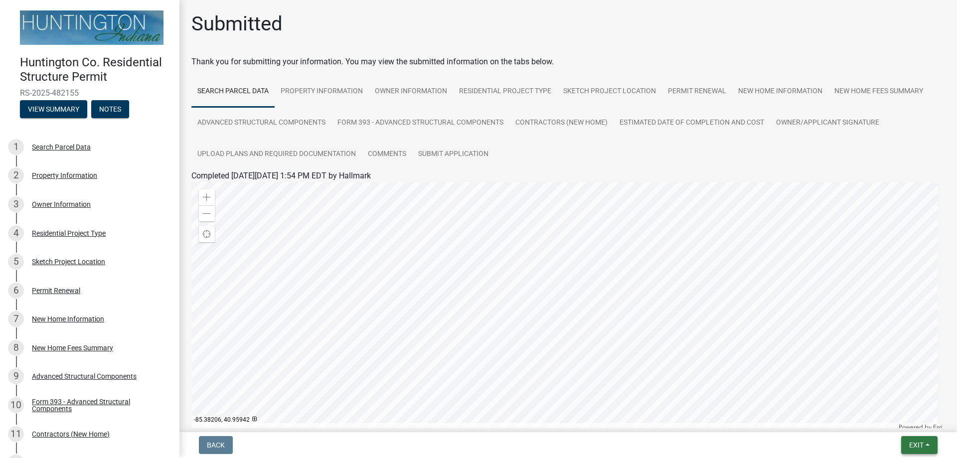
click at [920, 445] on span "Exit" at bounding box center [916, 445] width 14 height 8
click at [918, 442] on span "Exit" at bounding box center [916, 445] width 14 height 8
click at [924, 443] on button "Exit" at bounding box center [919, 445] width 36 height 18
click at [883, 418] on button "Save & Exit" at bounding box center [898, 419] width 80 height 24
